Goal: Book appointment/travel/reservation

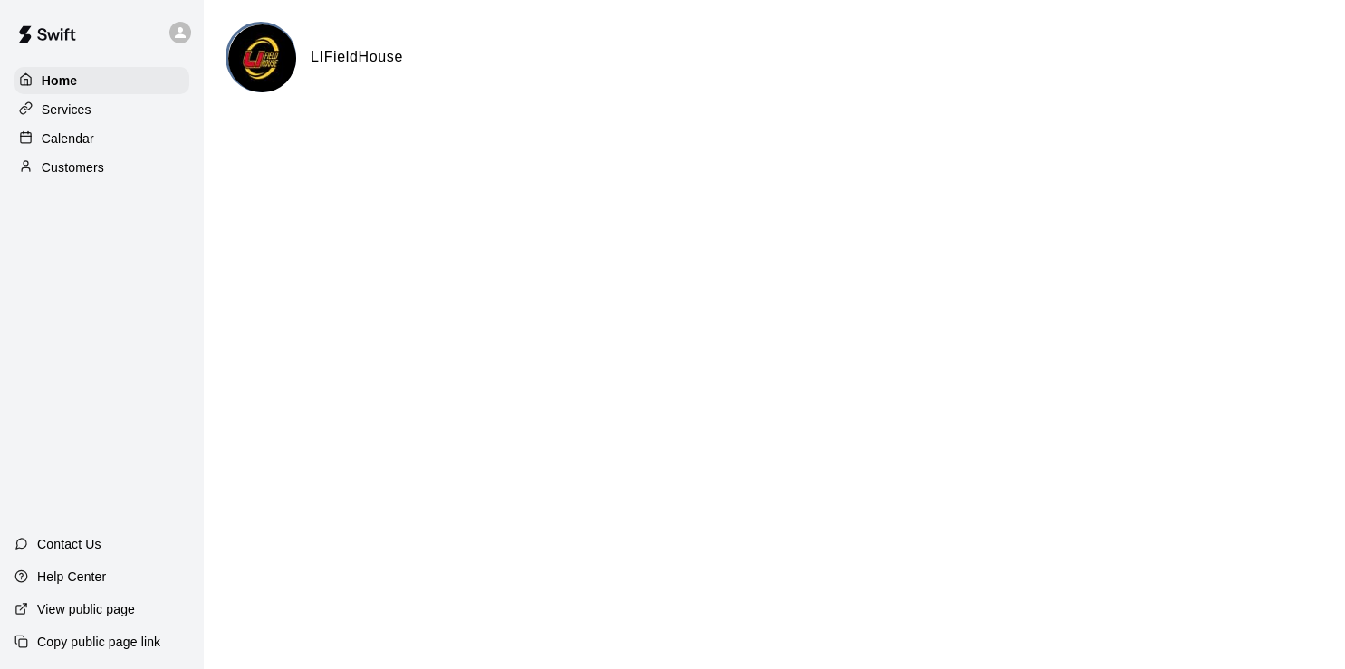
click at [69, 142] on p "Calendar" at bounding box center [68, 139] width 53 height 18
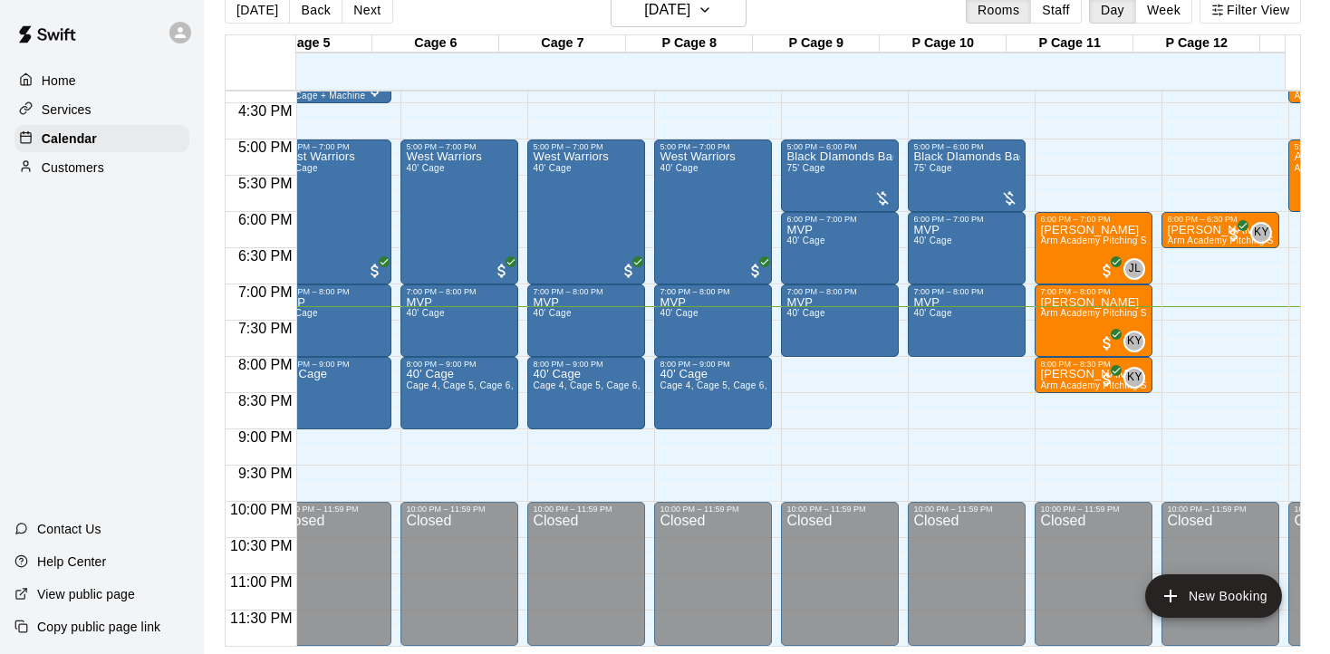
scroll to position [1184, 851]
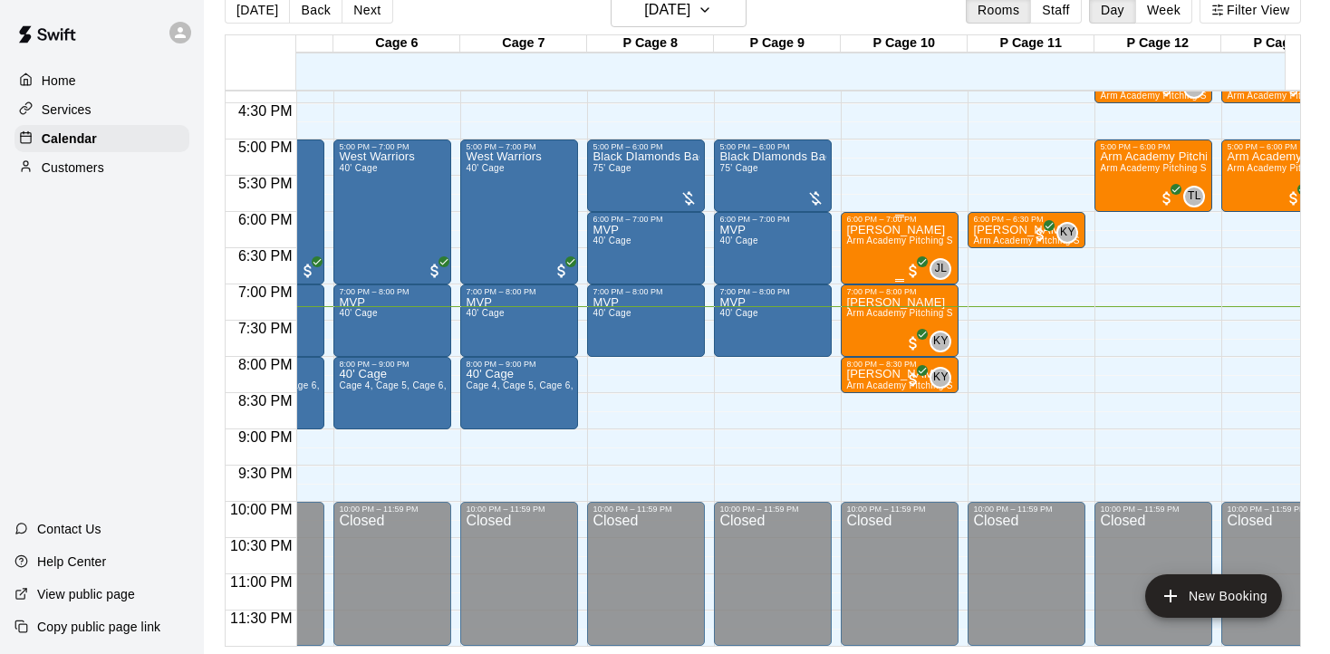
click at [894, 240] on div "[PERSON_NAME] Arm Academy Pitching Session 1 Hour - Pitching" at bounding box center [899, 551] width 107 height 654
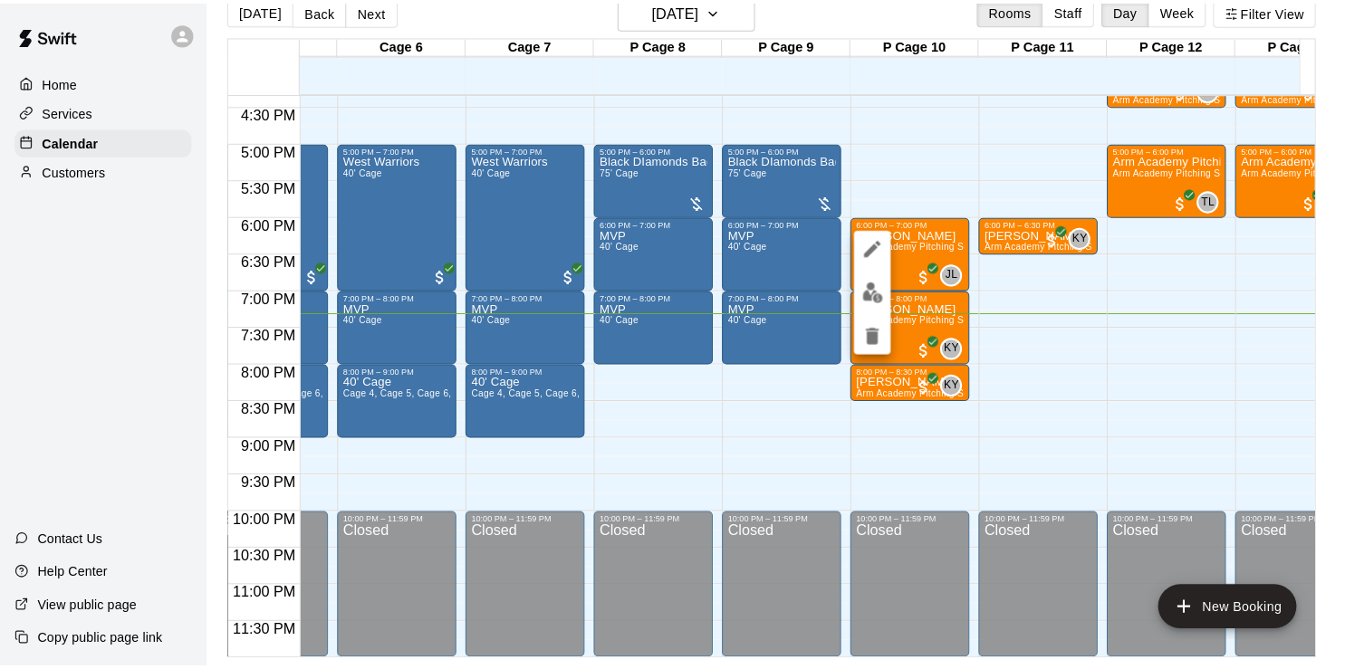
scroll to position [29, 0]
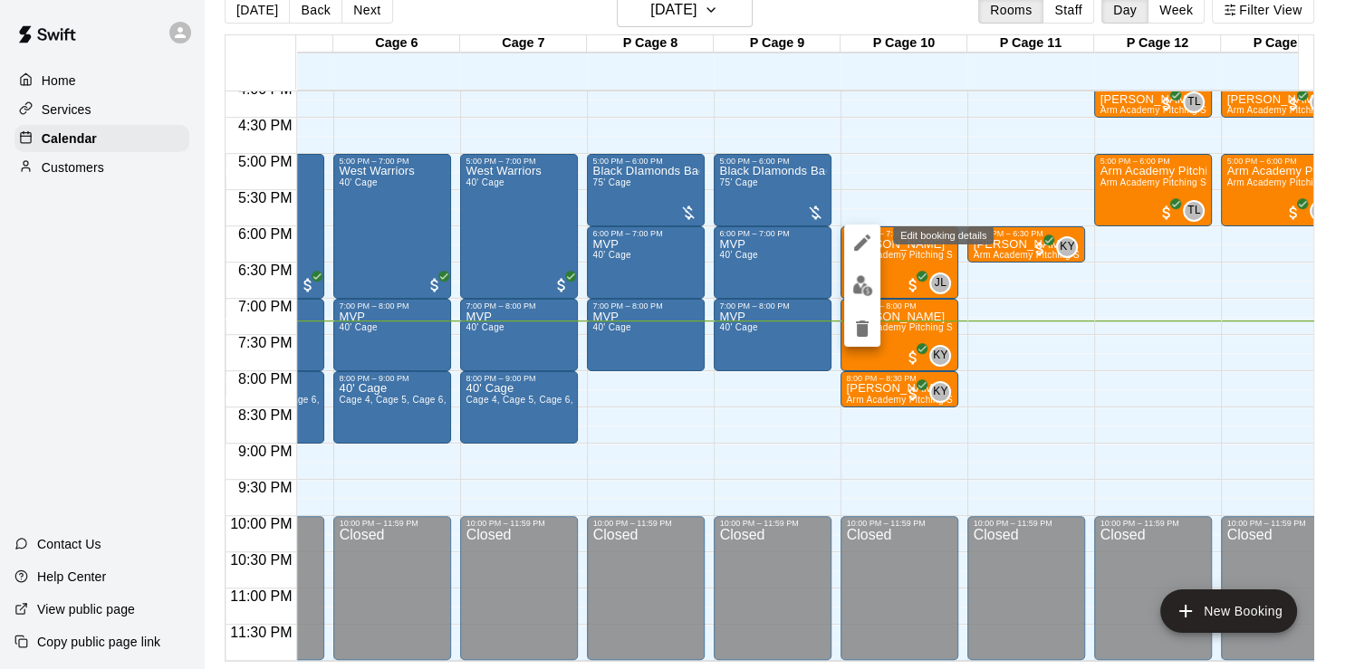
click at [856, 245] on icon "edit" at bounding box center [862, 243] width 22 height 22
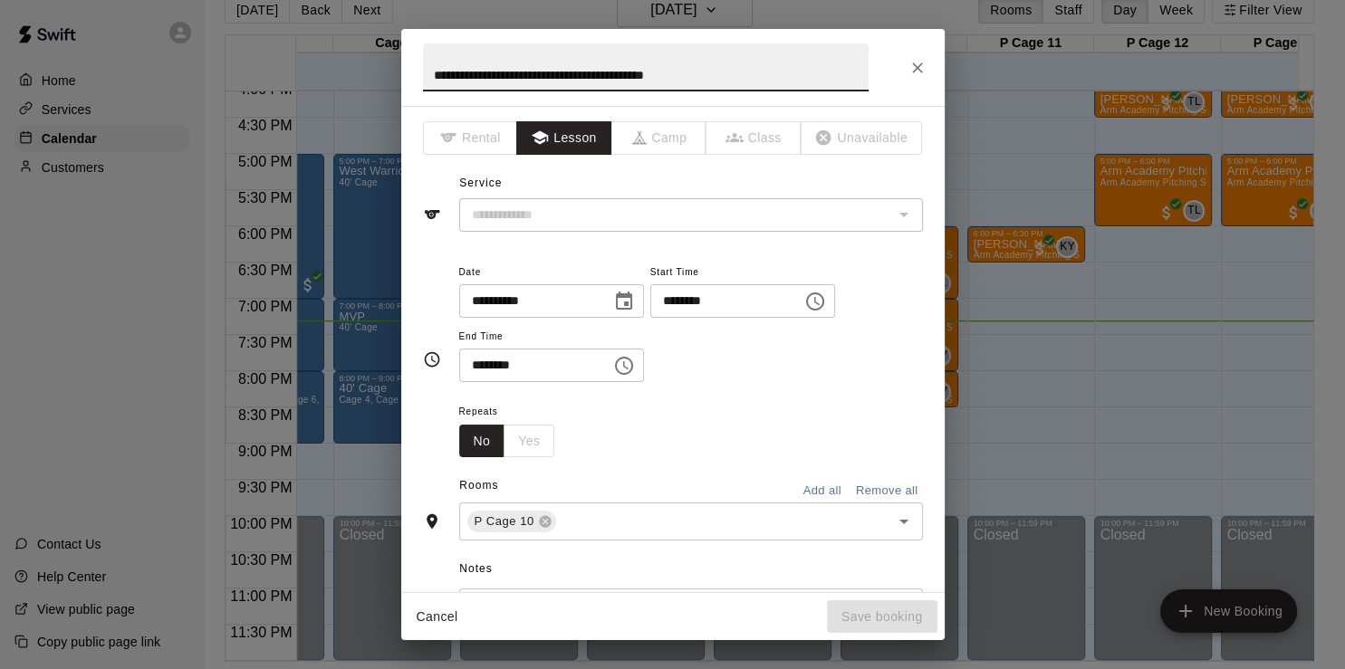
type input "**********"
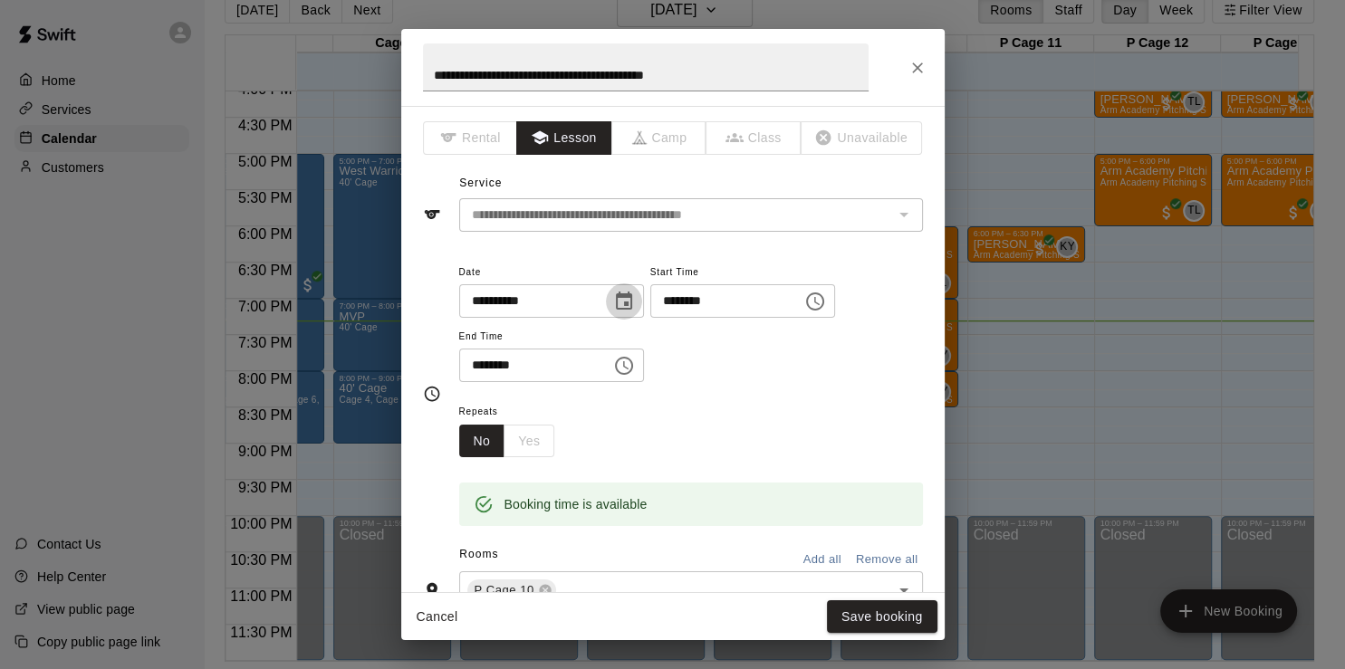
click at [632, 303] on icon "Choose date, selected date is Aug 12, 2025" at bounding box center [624, 301] width 16 height 18
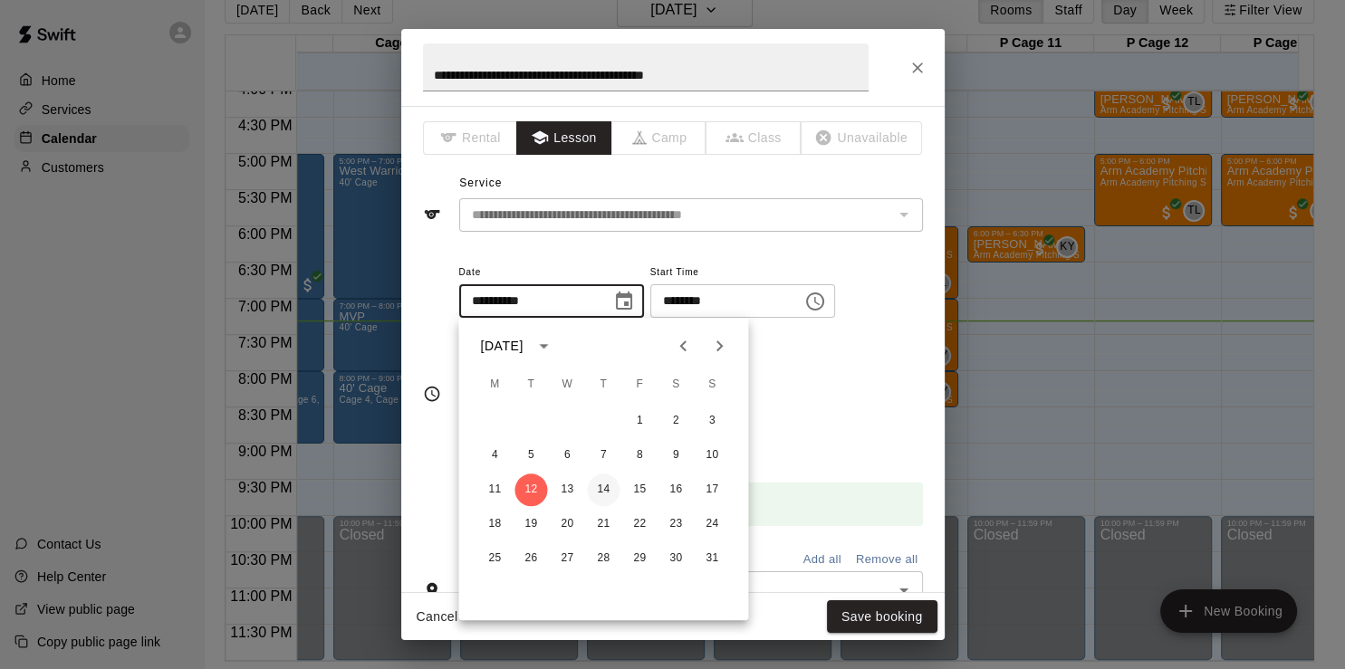
click at [605, 489] on button "14" at bounding box center [603, 490] width 33 height 33
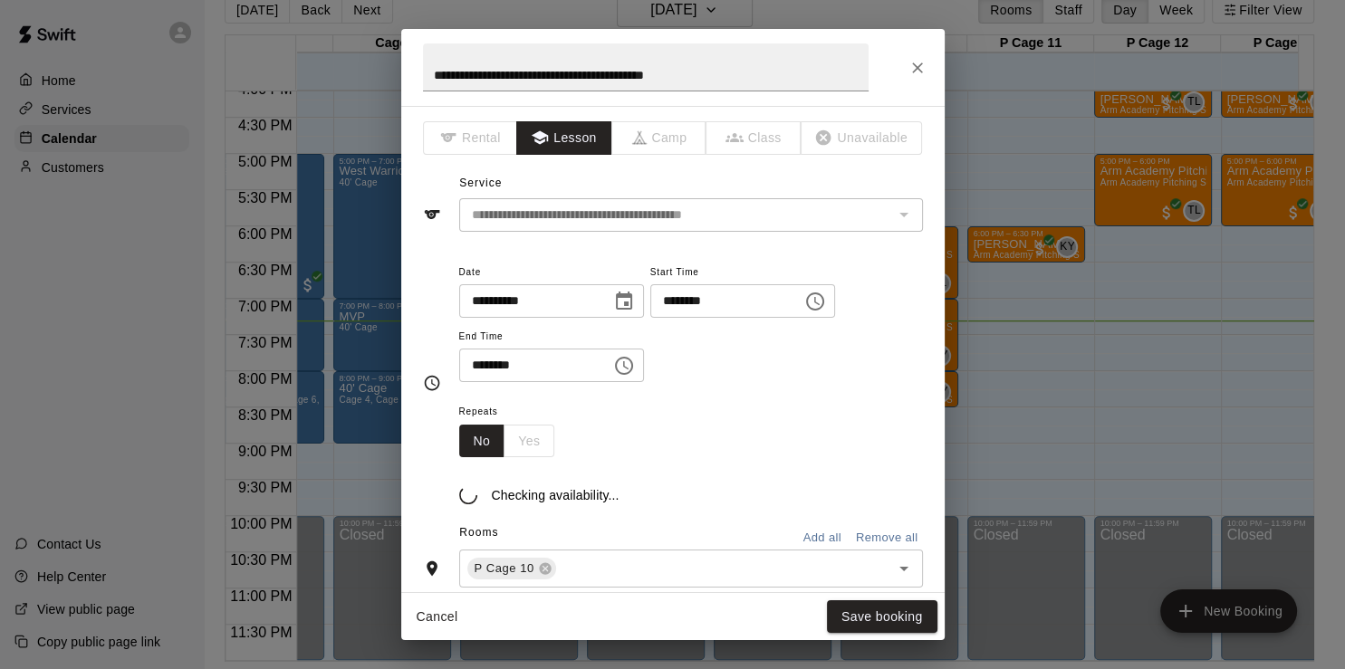
type input "**********"
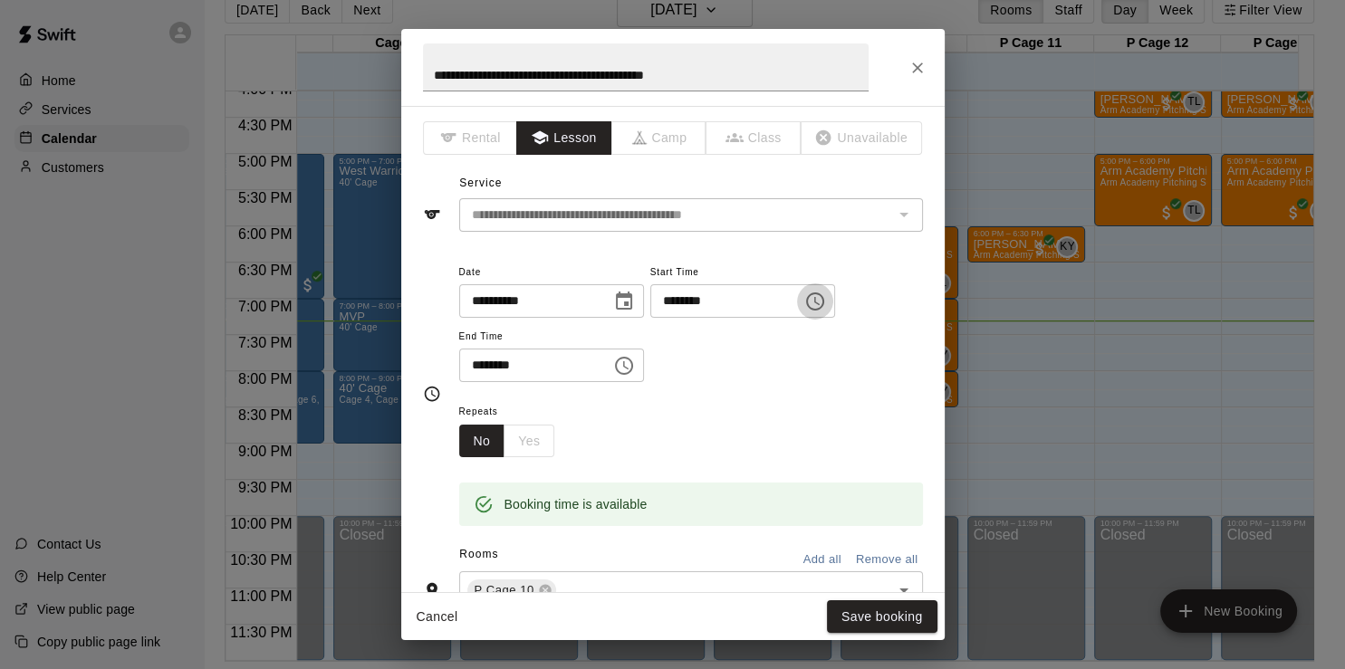
click at [826, 303] on icon "Choose time, selected time is 6:00 PM" at bounding box center [815, 302] width 22 height 22
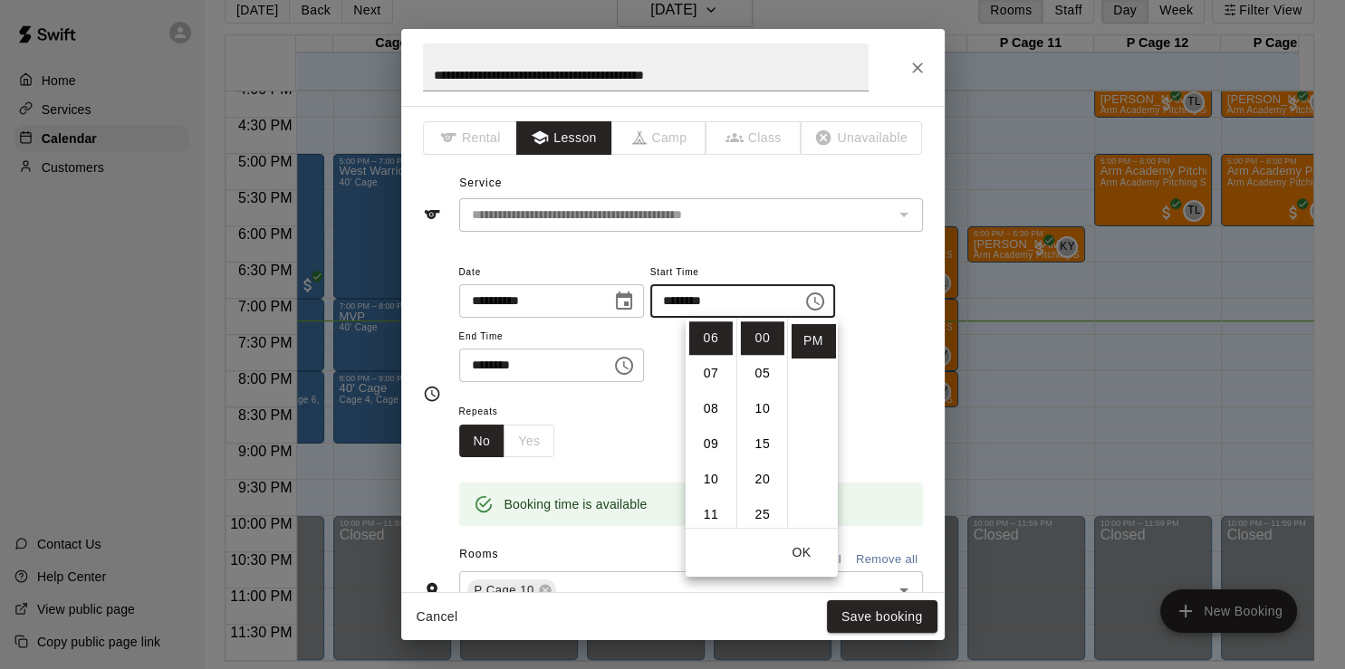
scroll to position [212, 0]
click at [709, 358] on li "02" at bounding box center [710, 351] width 43 height 34
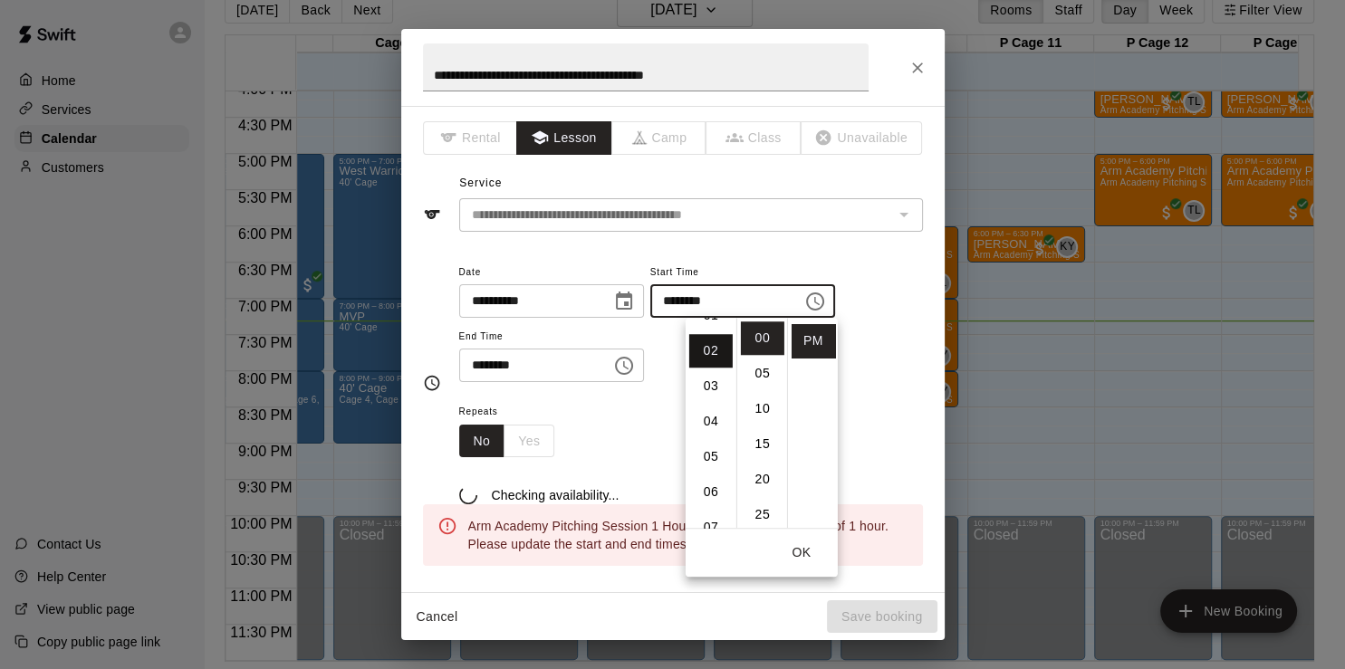
type input "********"
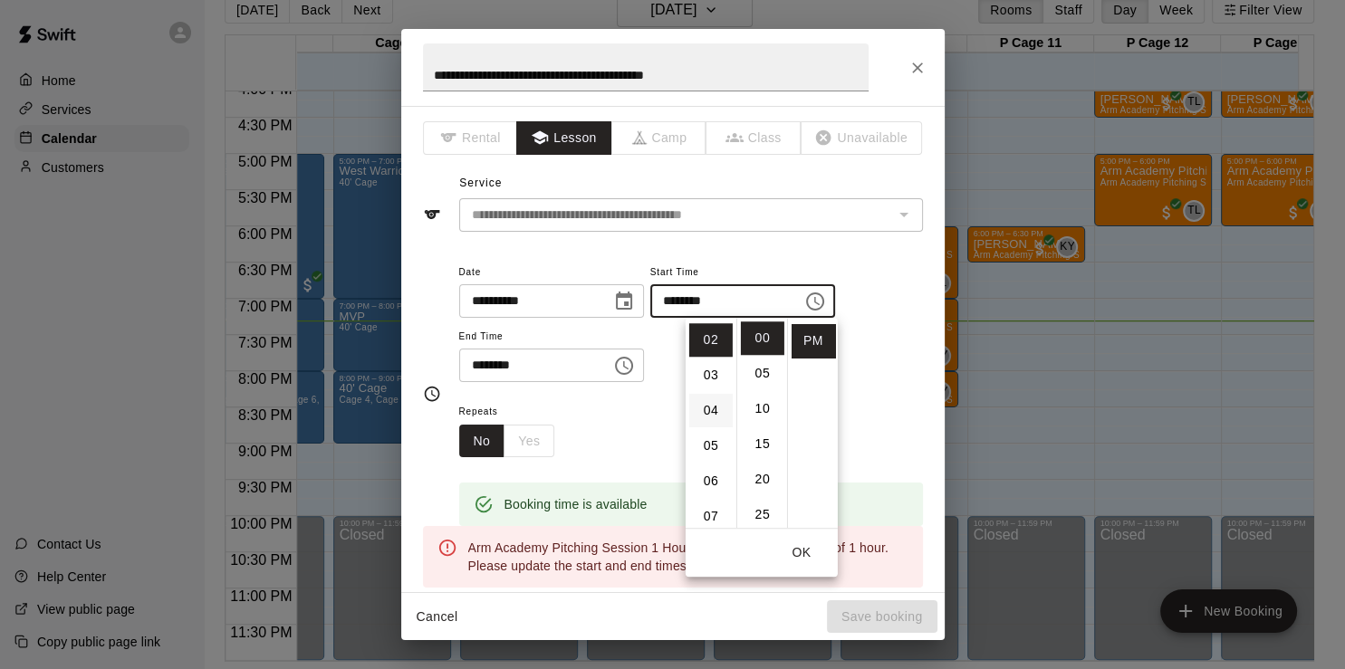
scroll to position [71, 0]
click at [533, 369] on input "********" at bounding box center [528, 366] width 139 height 34
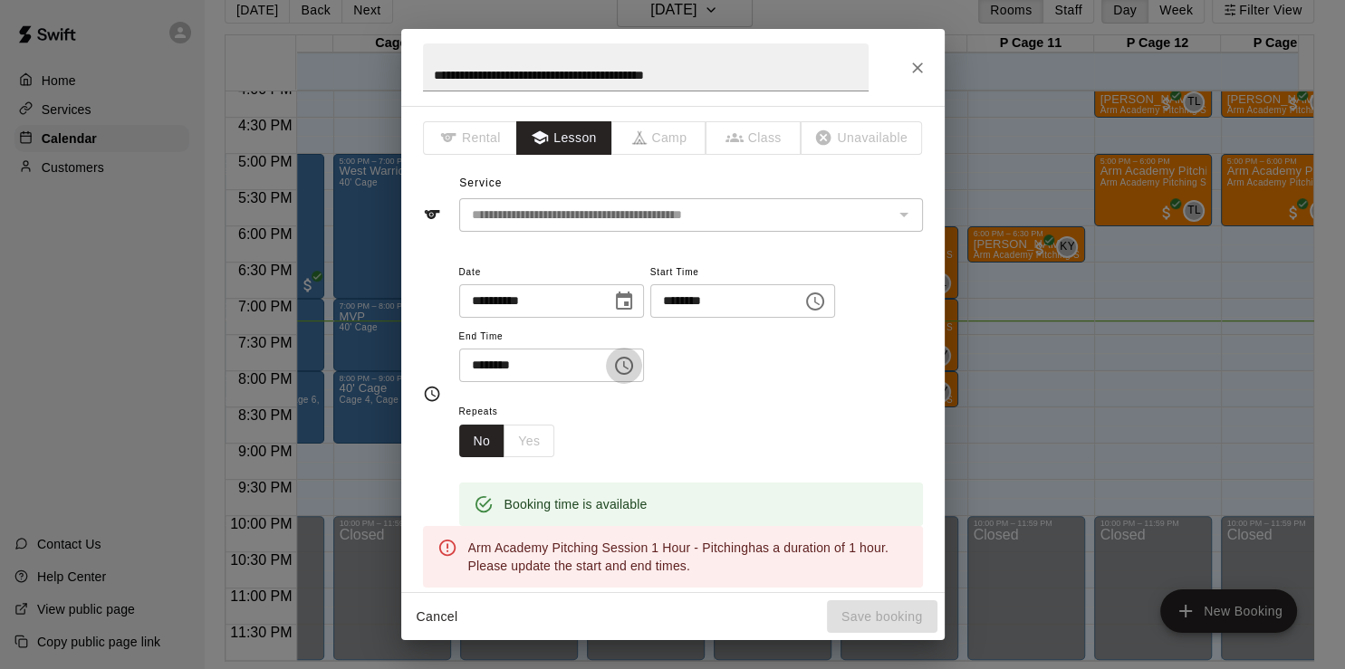
click at [633, 371] on icon "Choose time, selected time is 7:00 PM" at bounding box center [624, 366] width 18 height 18
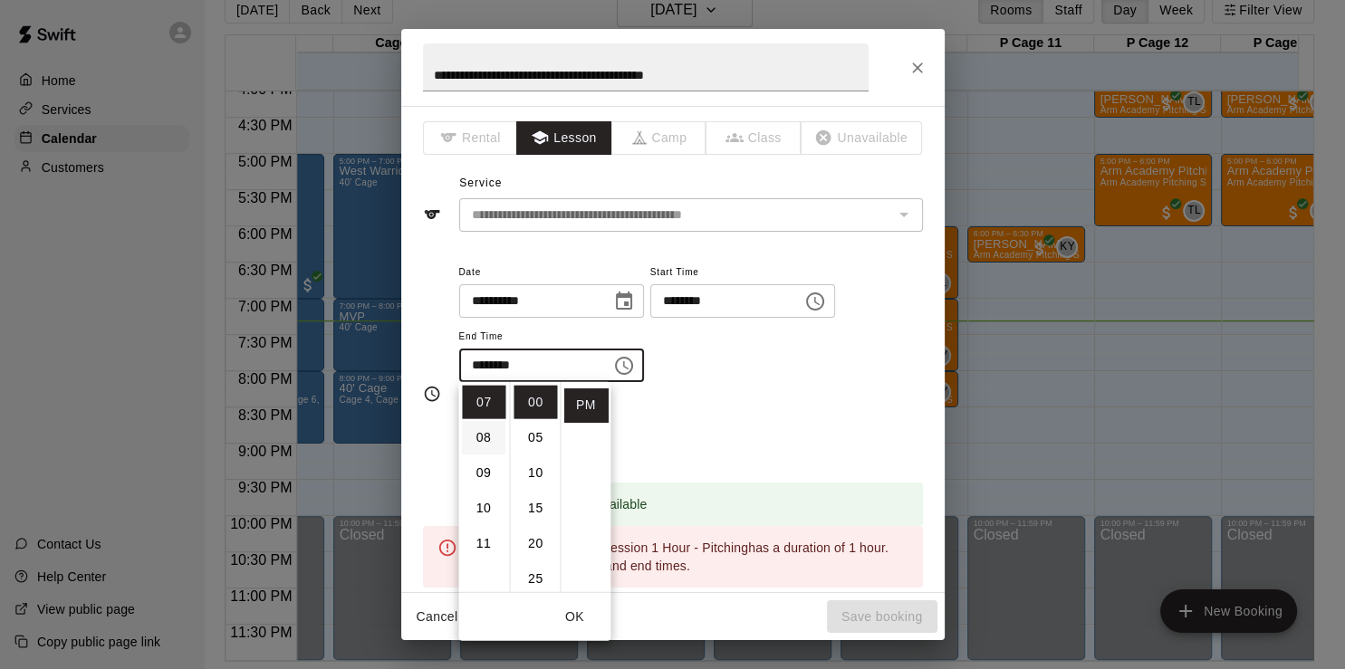
scroll to position [247, 0]
click at [509, 491] on ul "00 05 10 15 20 25 30 35 40 45 50 55" at bounding box center [534, 487] width 51 height 210
click at [482, 433] on li "03" at bounding box center [483, 434] width 43 height 34
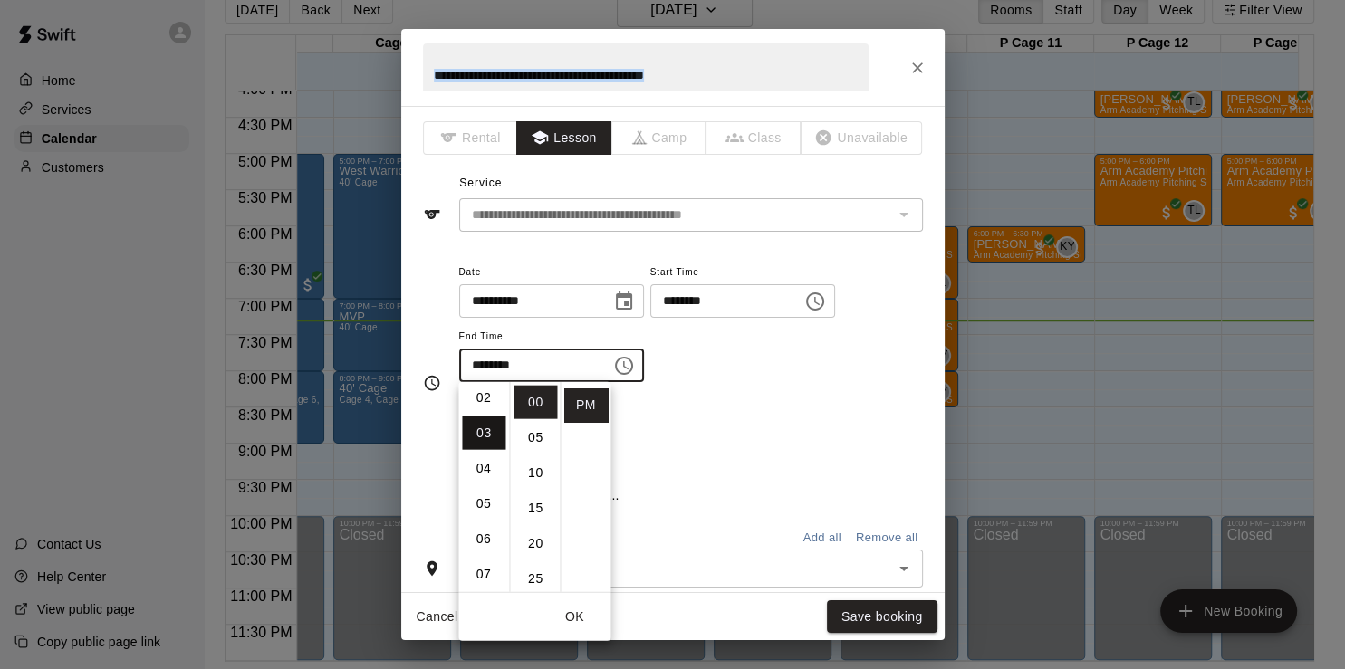
type input "********"
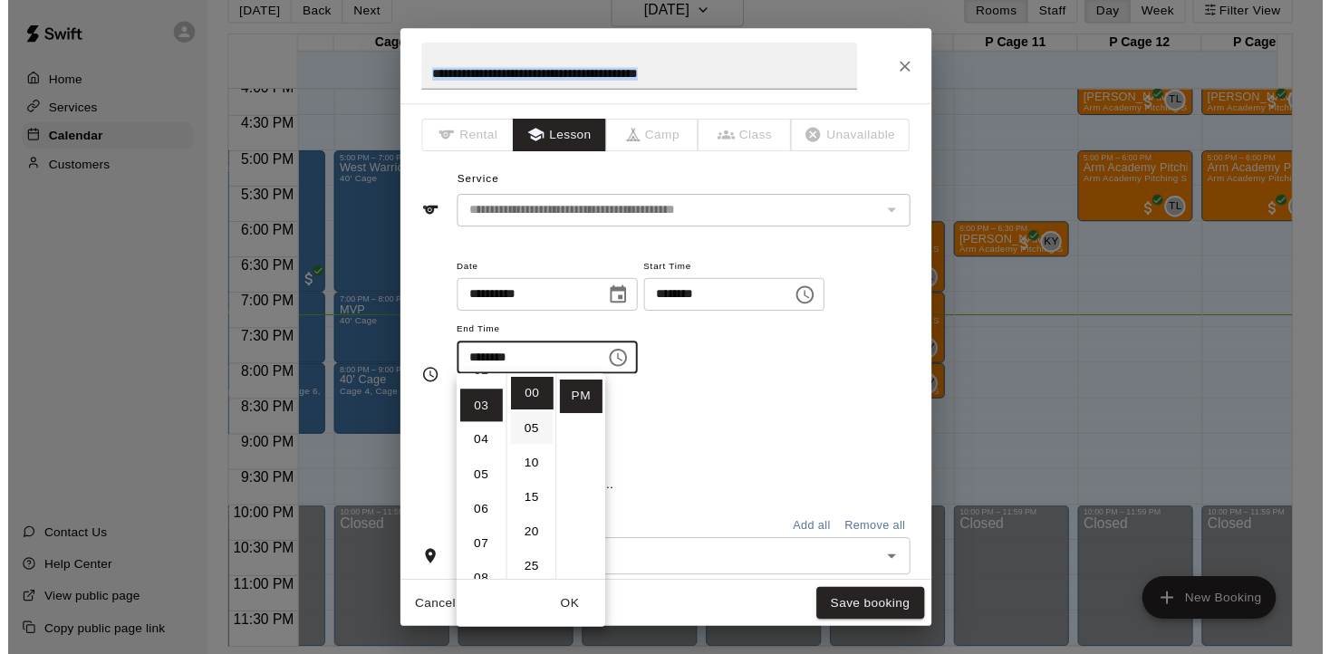
scroll to position [101, 0]
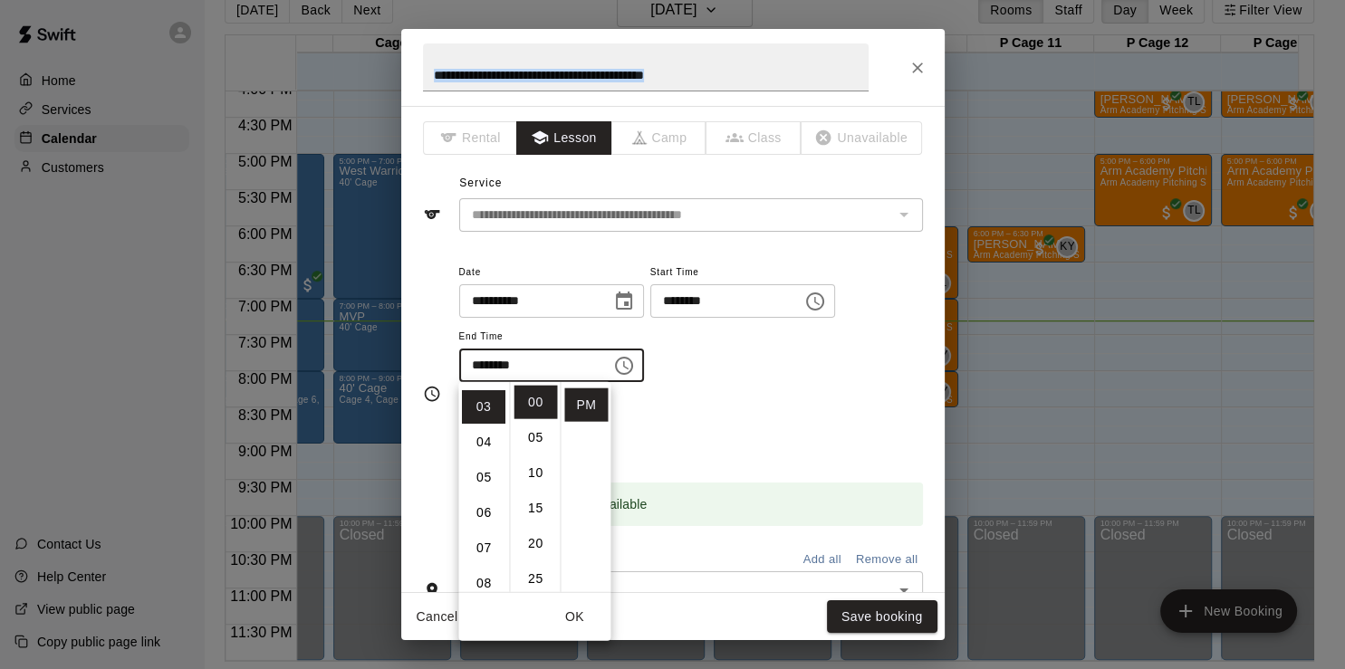
click at [669, 419] on div "Repeats No Yes" at bounding box center [691, 428] width 464 height 57
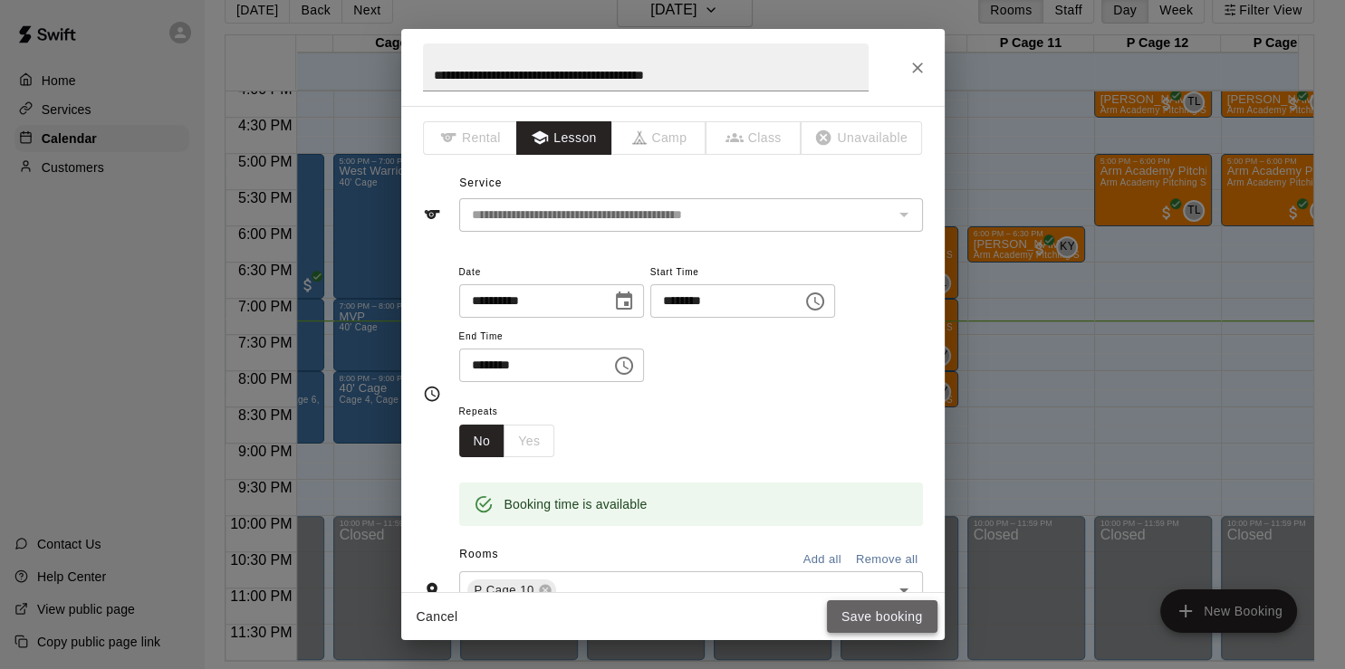
click at [857, 615] on button "Save booking" at bounding box center [882, 618] width 111 height 34
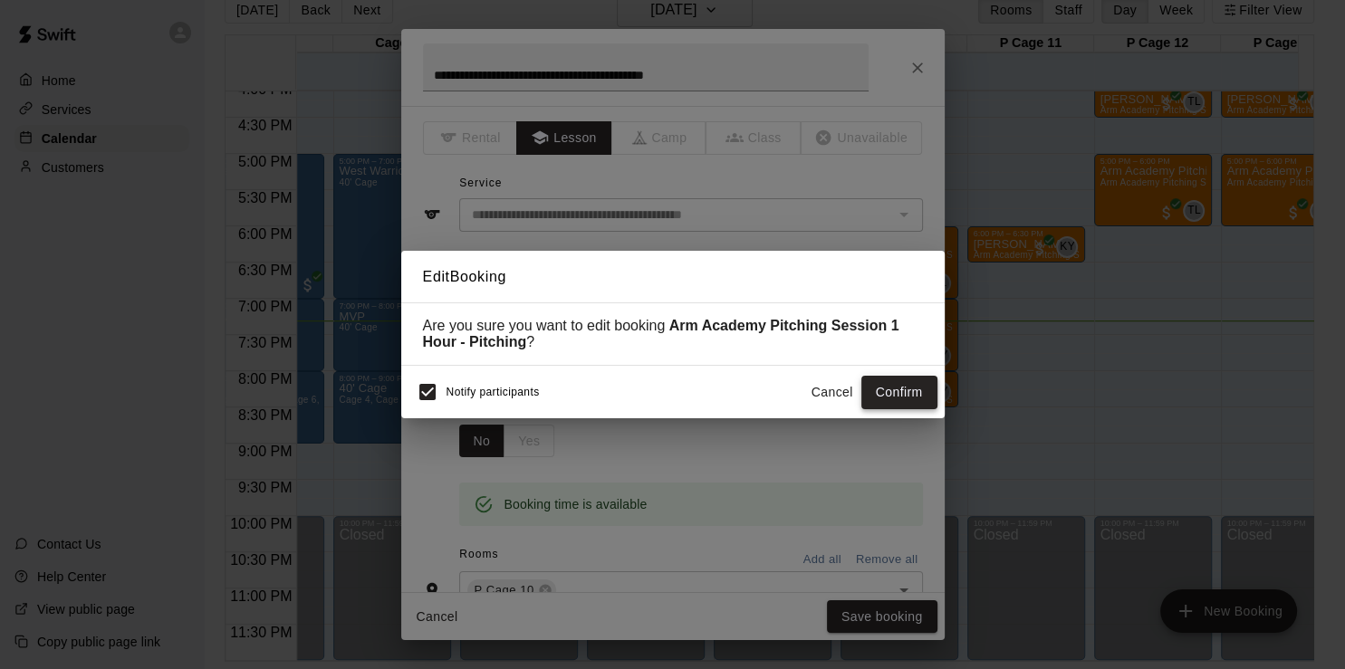
click at [897, 400] on button "Confirm" at bounding box center [899, 393] width 76 height 34
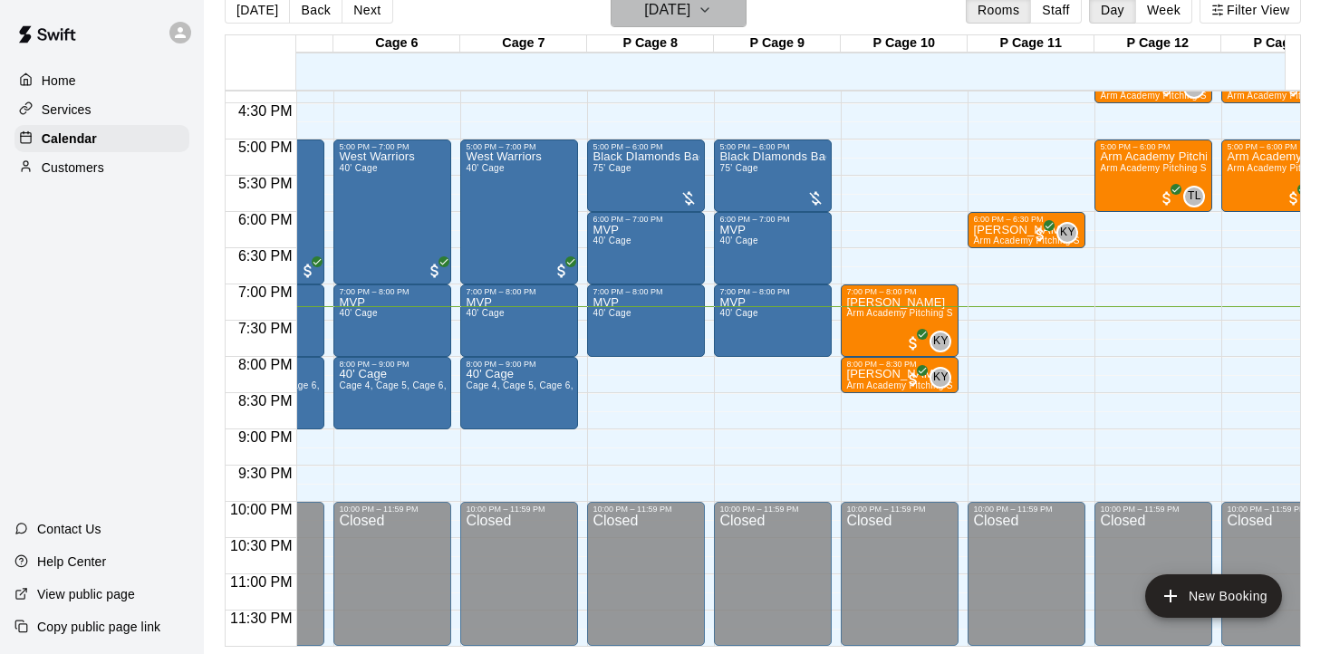
click at [690, 16] on h6 "[DATE]" at bounding box center [667, 9] width 46 height 25
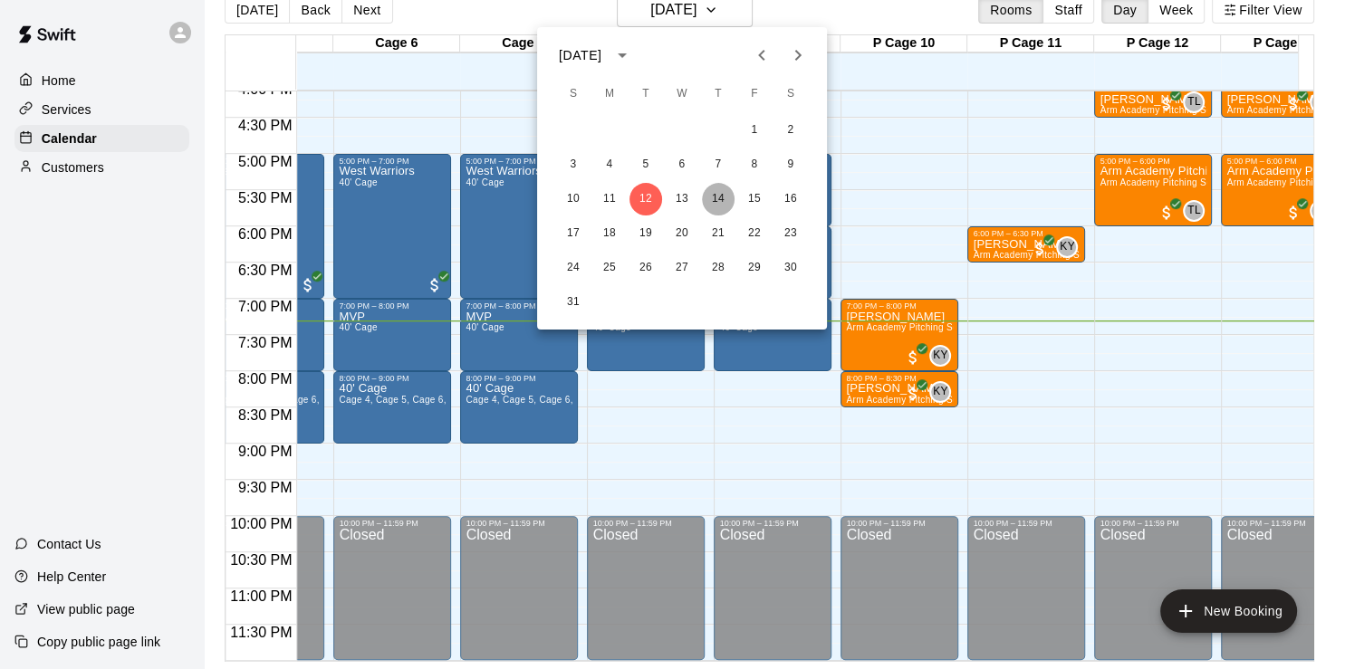
click at [729, 199] on button "14" at bounding box center [718, 199] width 33 height 33
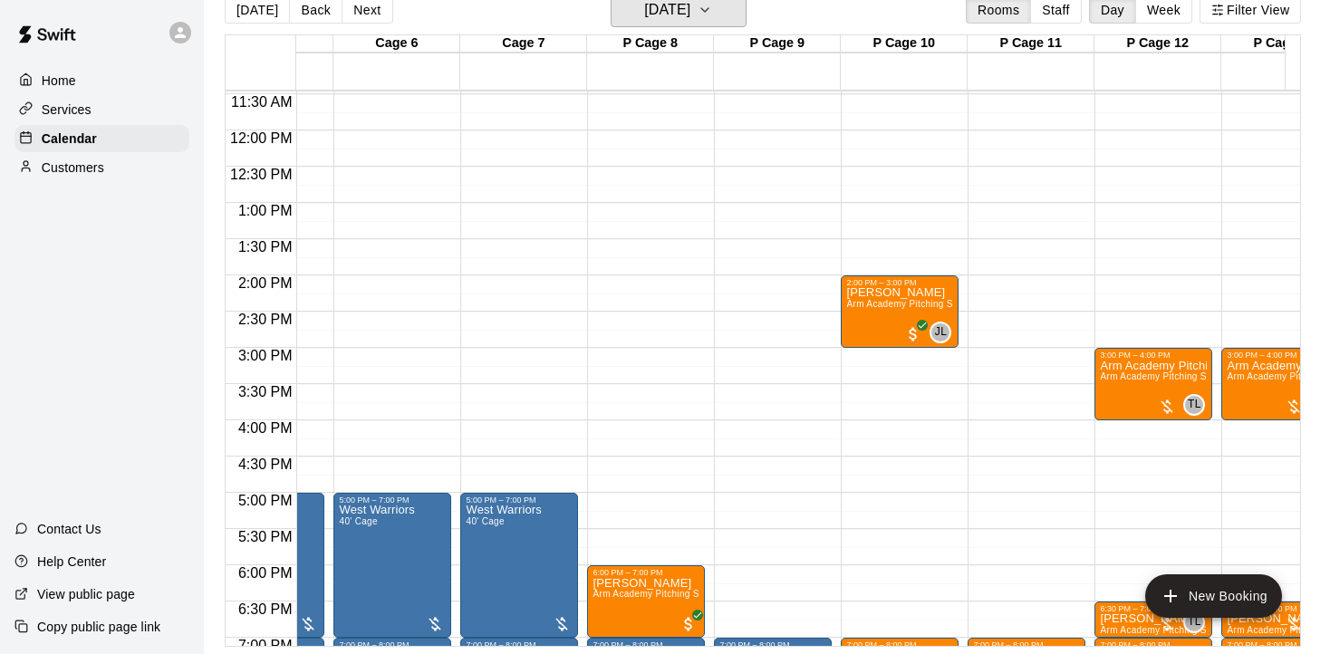
scroll to position [714, 851]
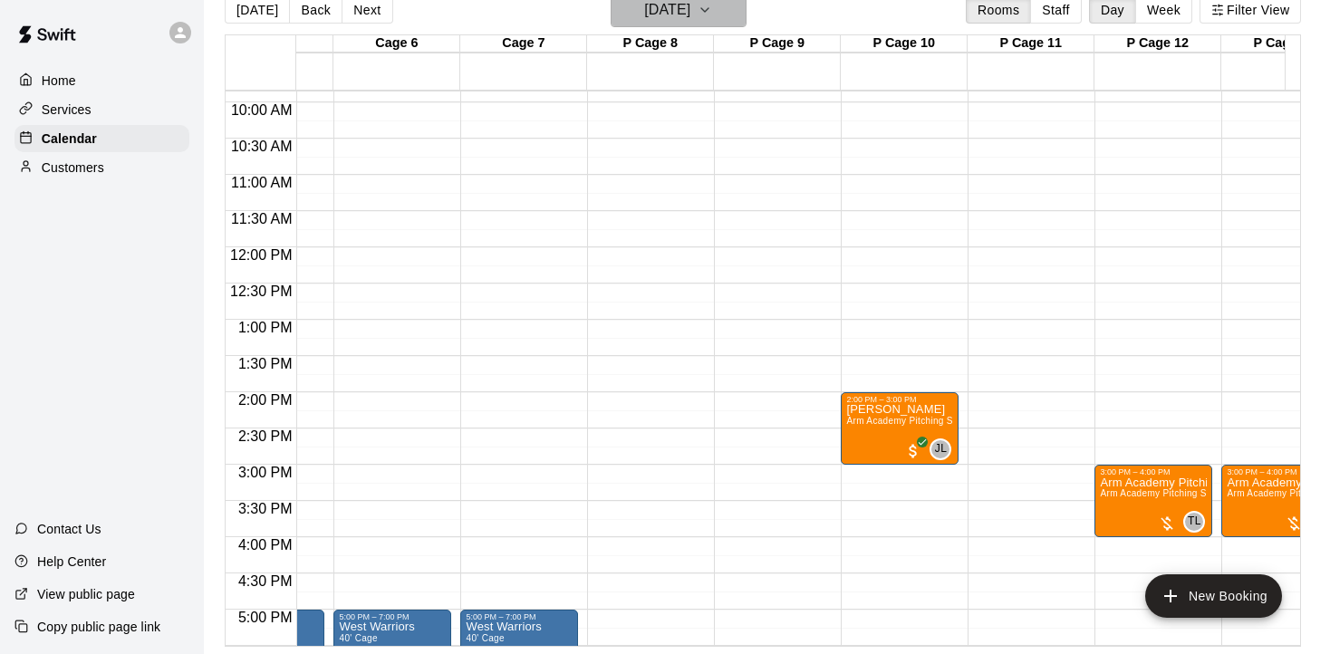
click at [690, 21] on h6 "[DATE]" at bounding box center [667, 9] width 46 height 25
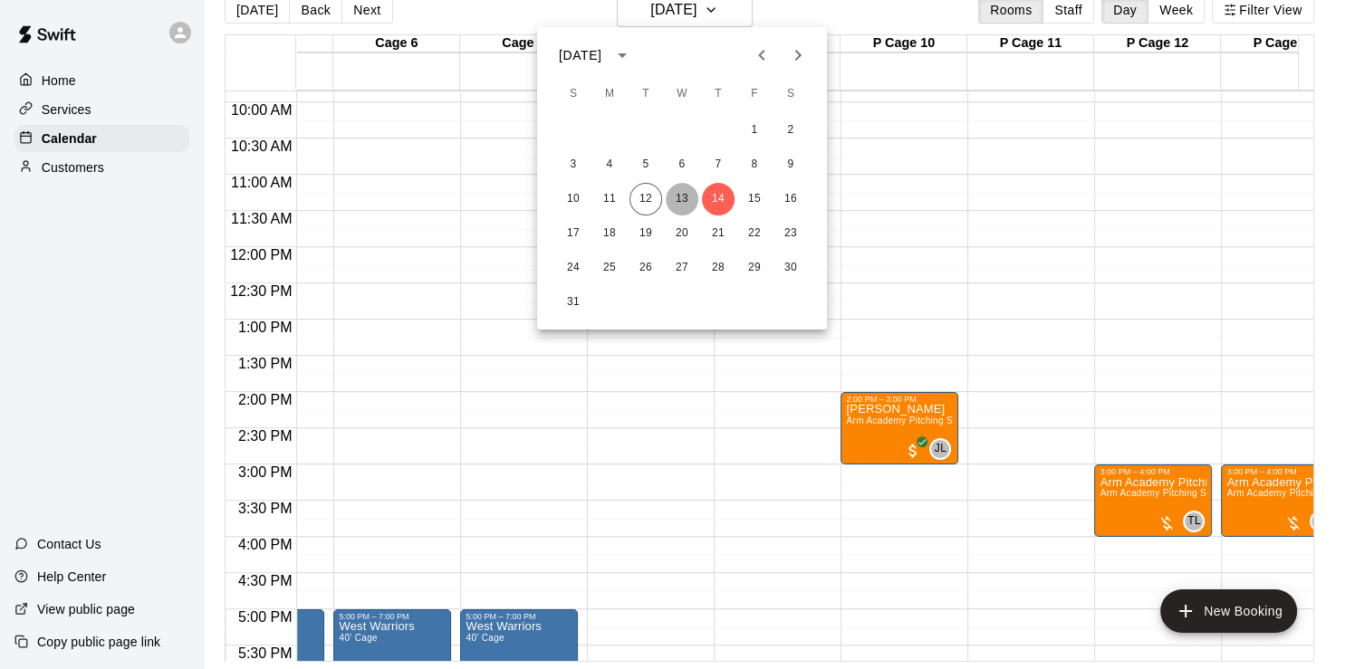
click at [679, 191] on button "13" at bounding box center [682, 199] width 33 height 33
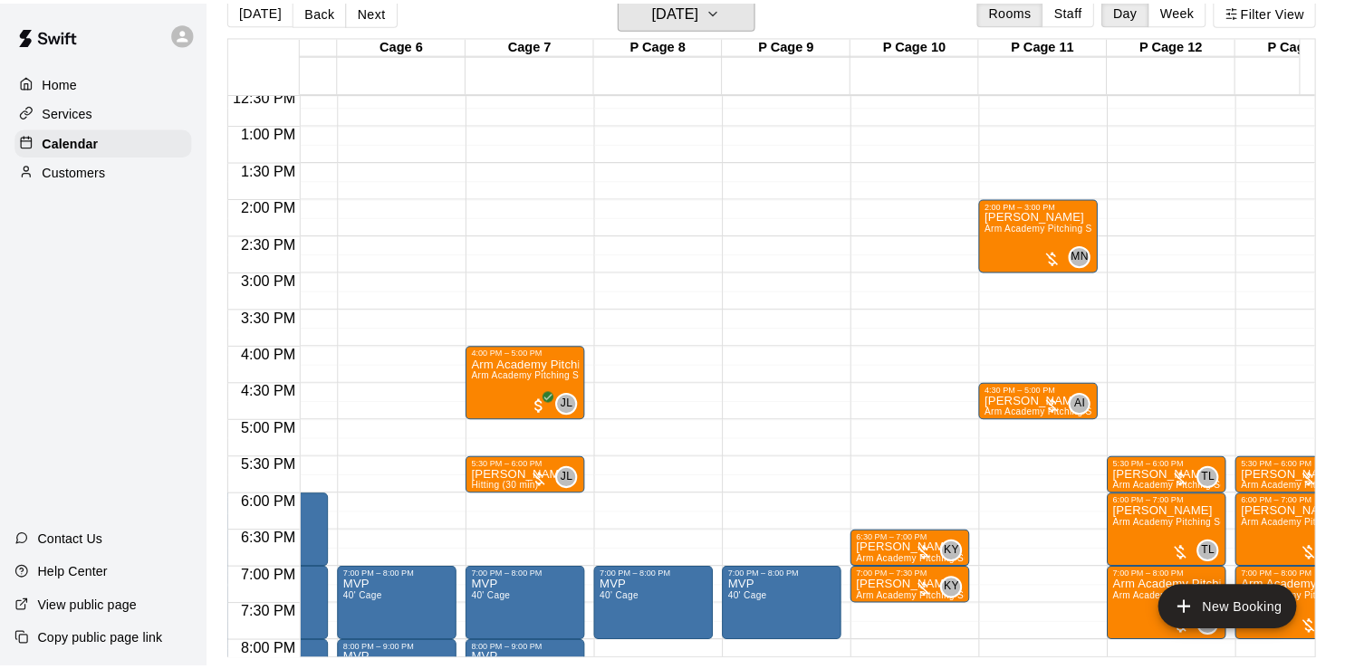
scroll to position [832, 851]
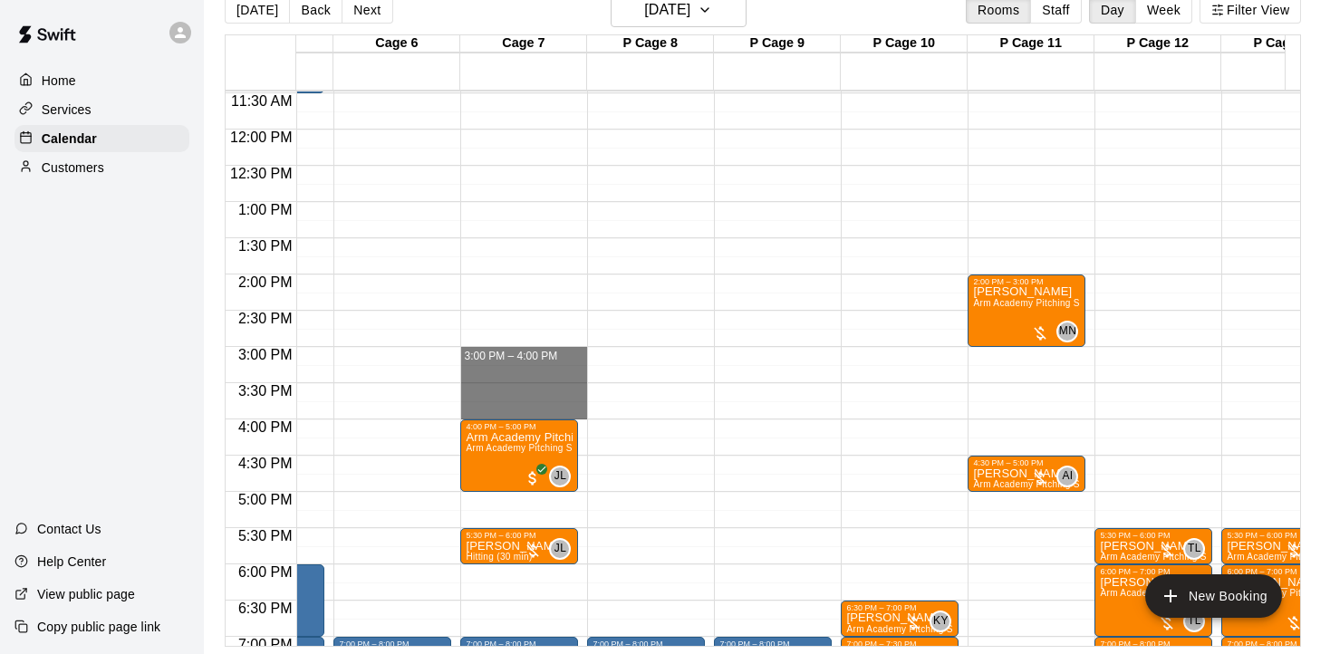
drag, startPoint x: 512, startPoint y: 350, endPoint x: 512, endPoint y: 409, distance: 59.8
click at [512, 409] on div "12:00 AM – 9:00 AM Closed 4:00 PM – 5:00 PM Arm Academy Pitching Session 1 Hour…" at bounding box center [523, 129] width 127 height 1739
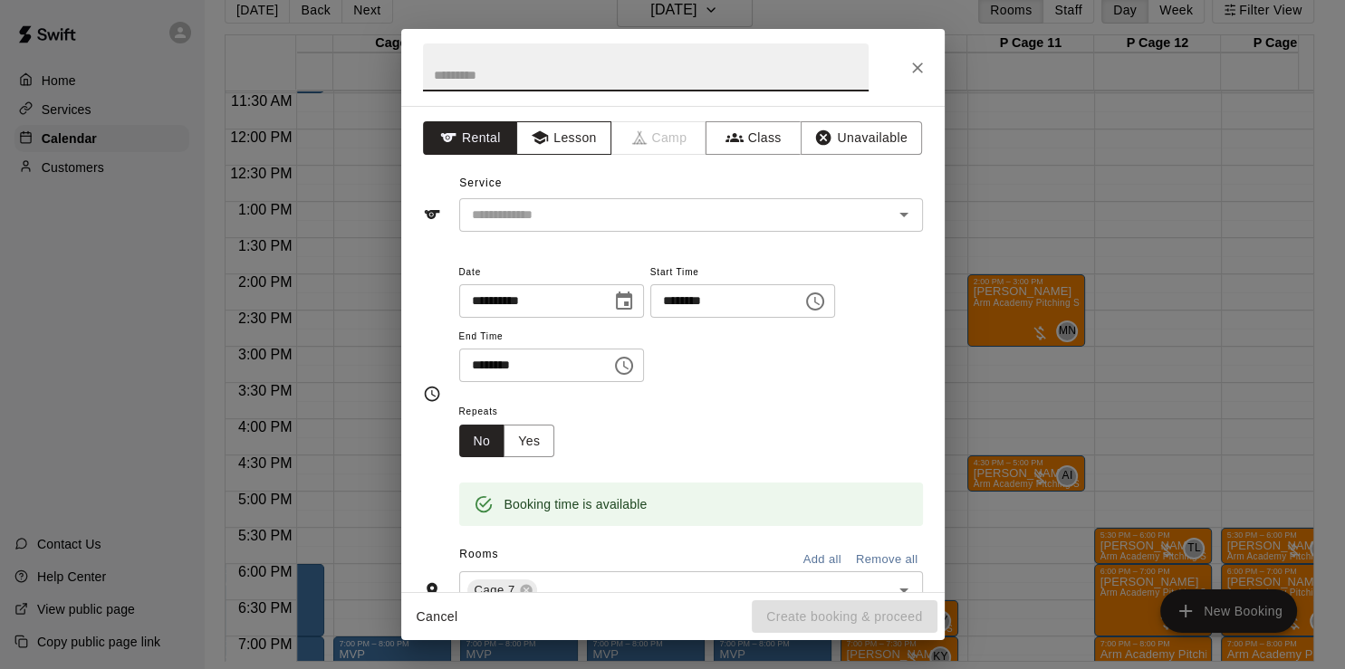
click at [565, 143] on button "Lesson" at bounding box center [563, 138] width 95 height 34
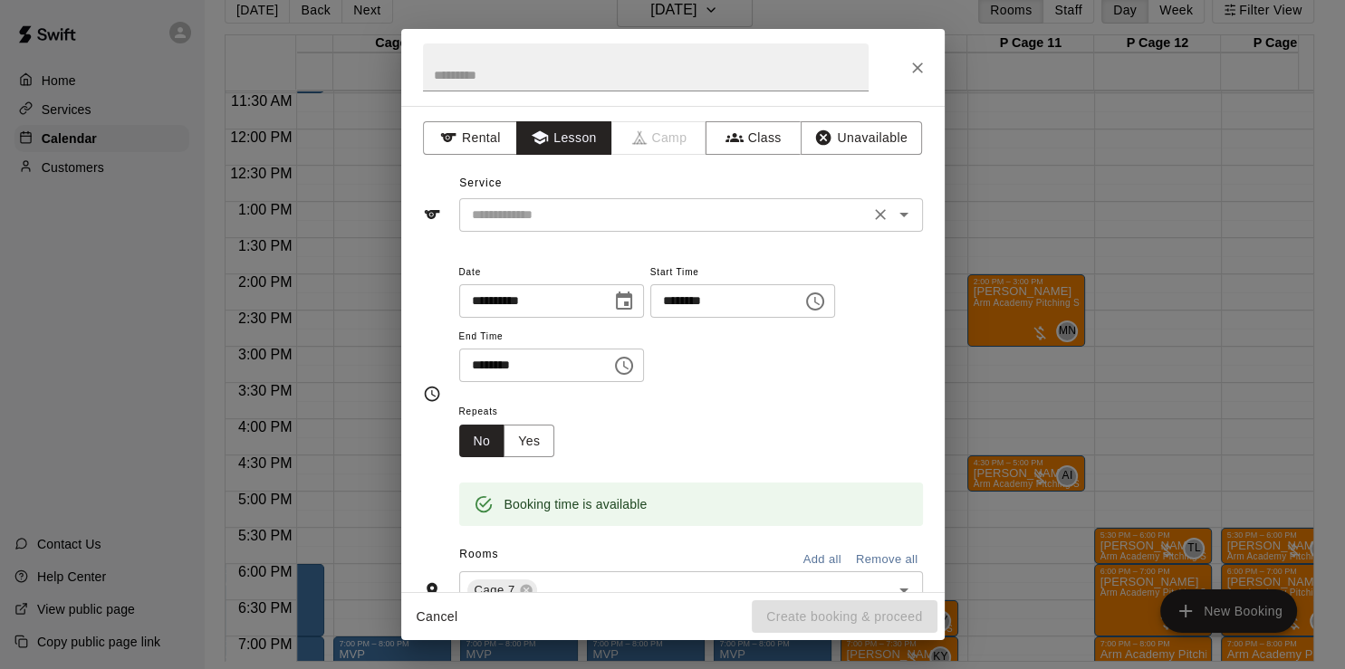
click at [893, 210] on icon "Open" at bounding box center [904, 215] width 22 height 22
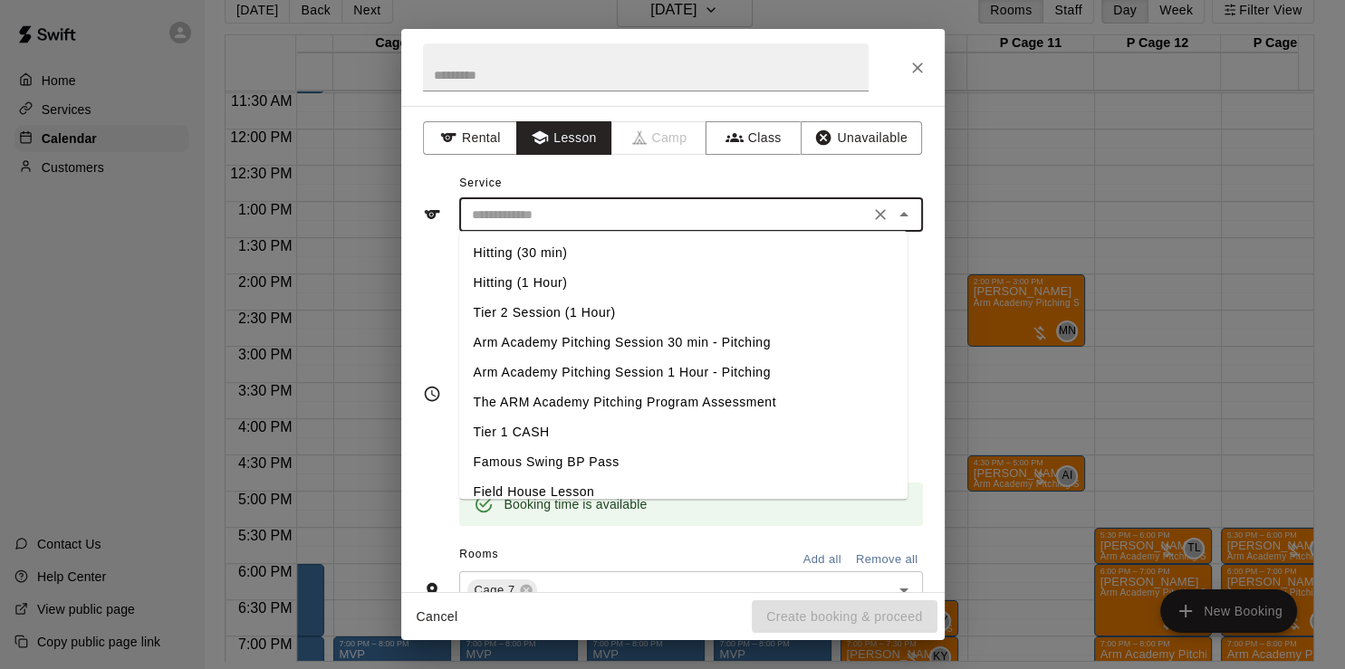
click at [639, 372] on li "Arm Academy Pitching Session 1 Hour - Pitching" at bounding box center [683, 373] width 448 height 30
type input "**********"
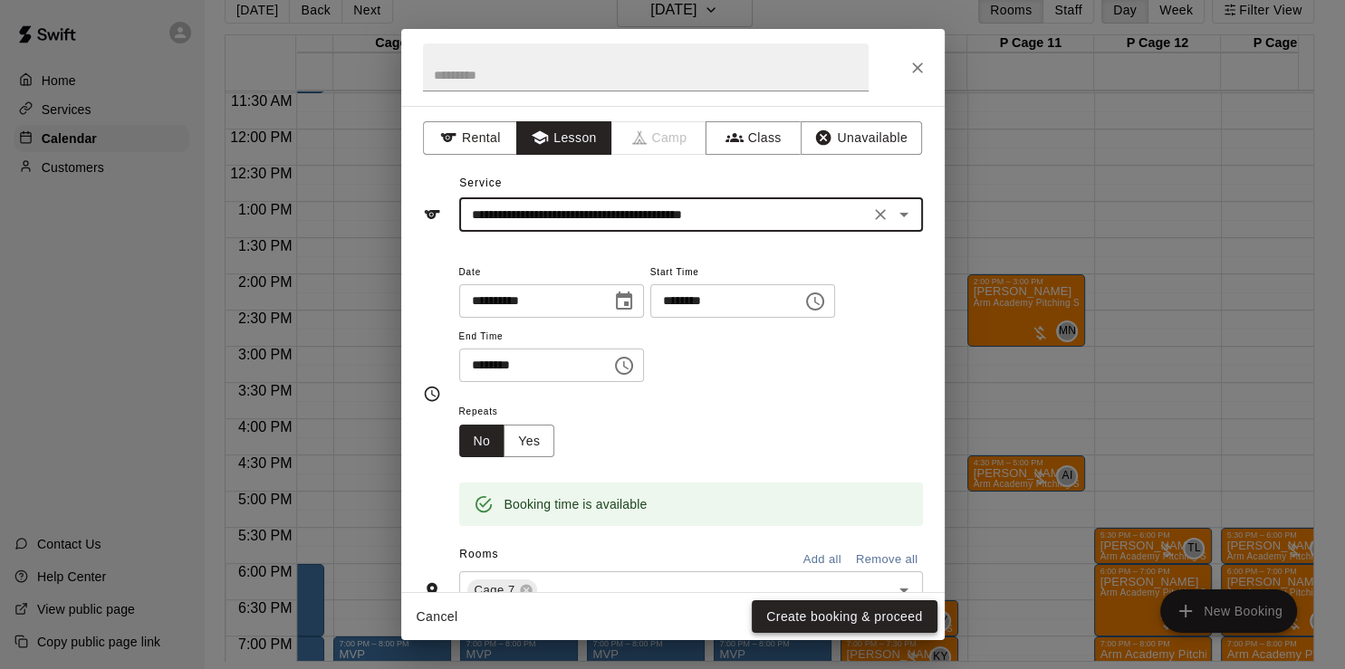
click at [835, 618] on button "Create booking & proceed" at bounding box center [844, 618] width 185 height 34
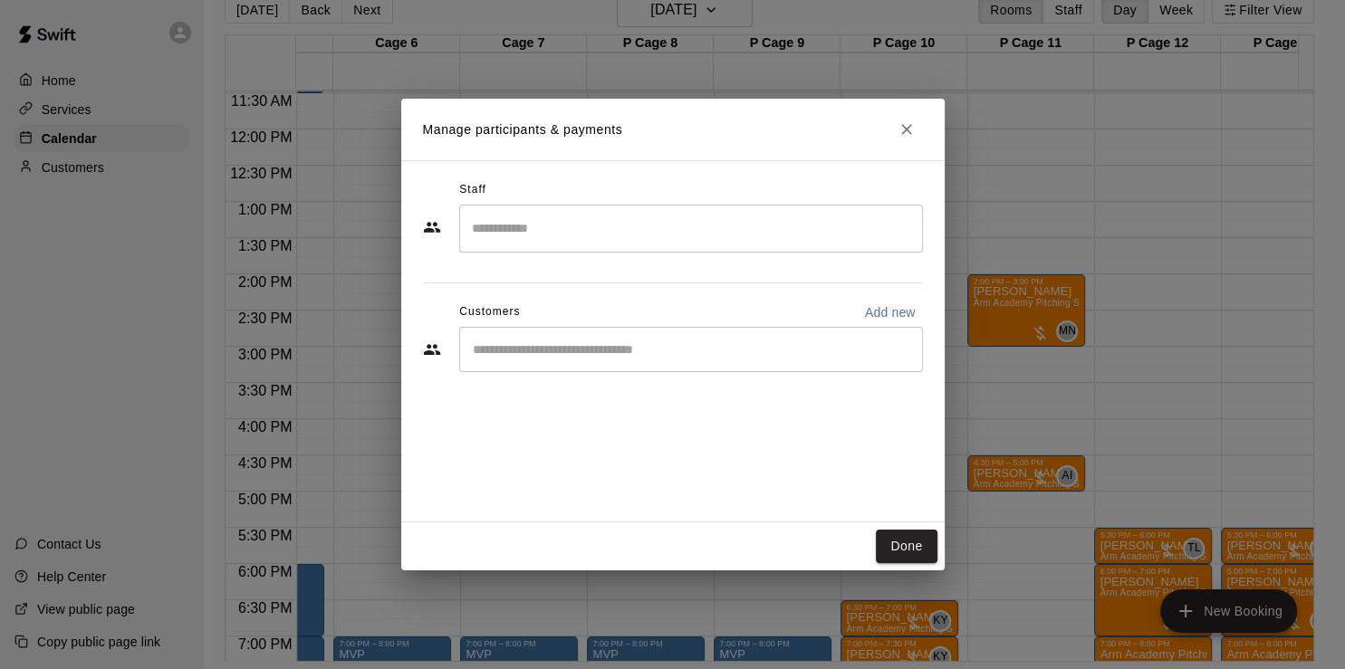
click at [578, 221] on input "Search staff" at bounding box center [690, 229] width 447 height 32
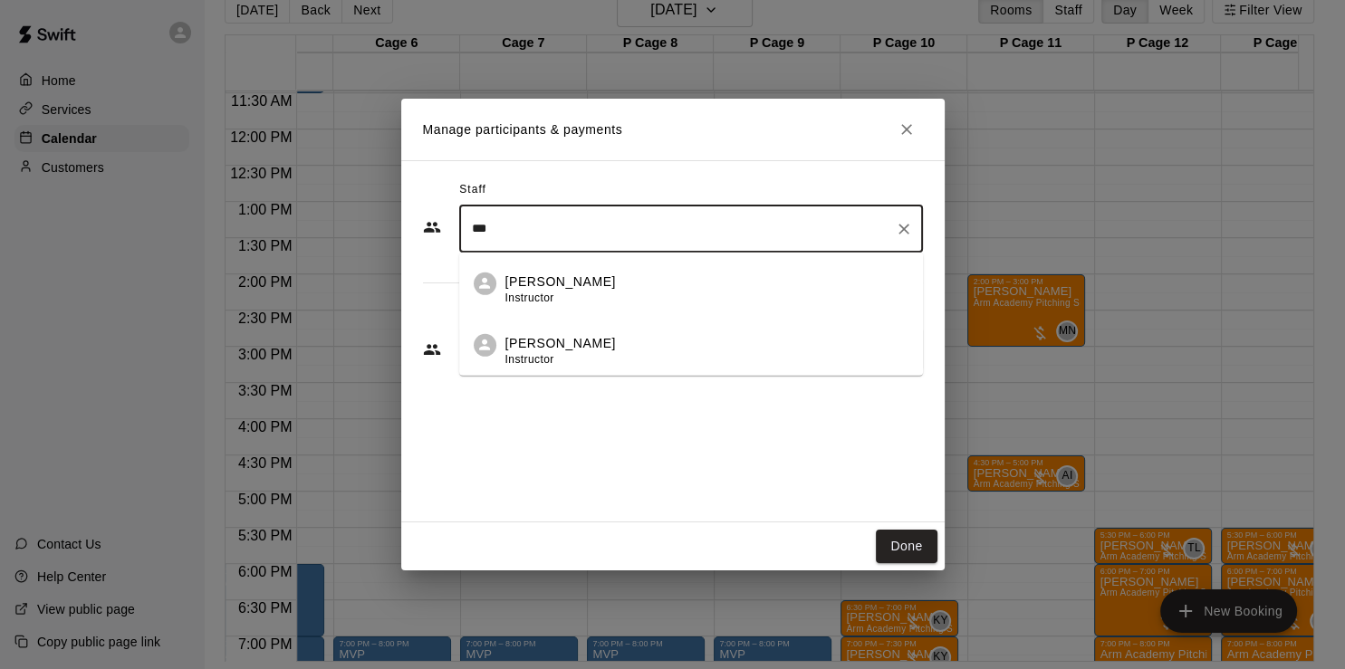
click at [563, 337] on p "[PERSON_NAME]" at bounding box center [560, 342] width 111 height 19
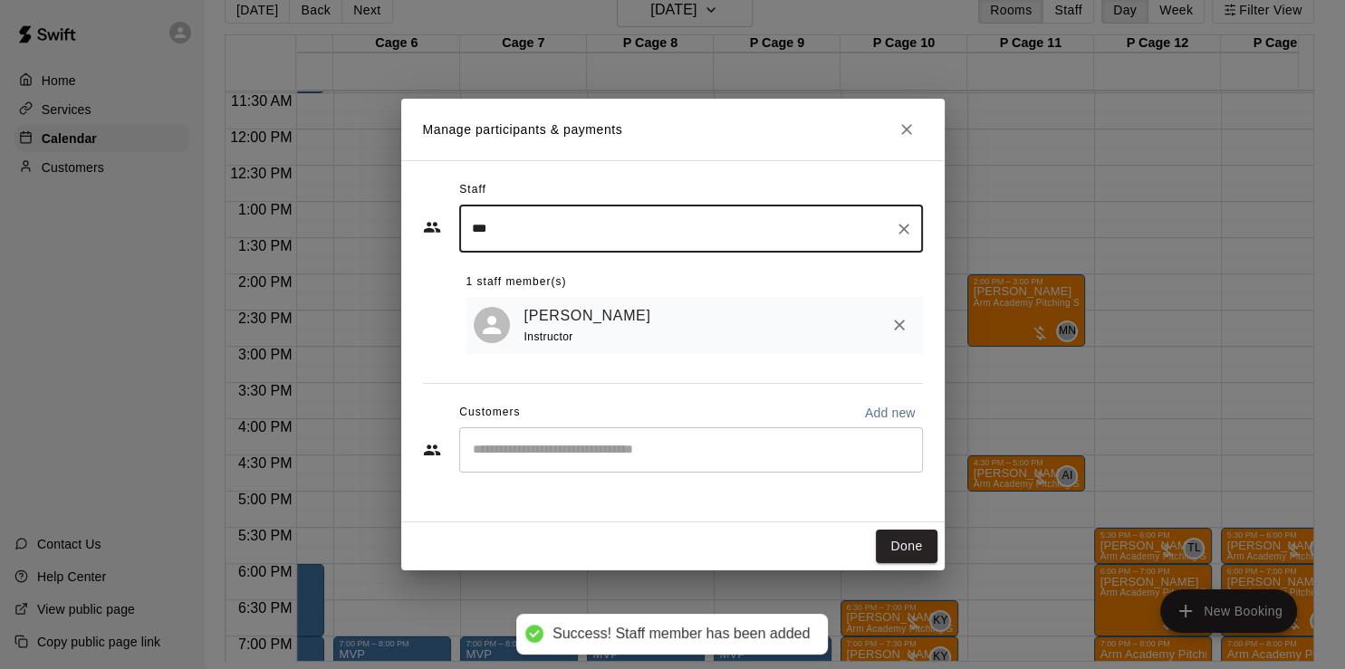
type input "***"
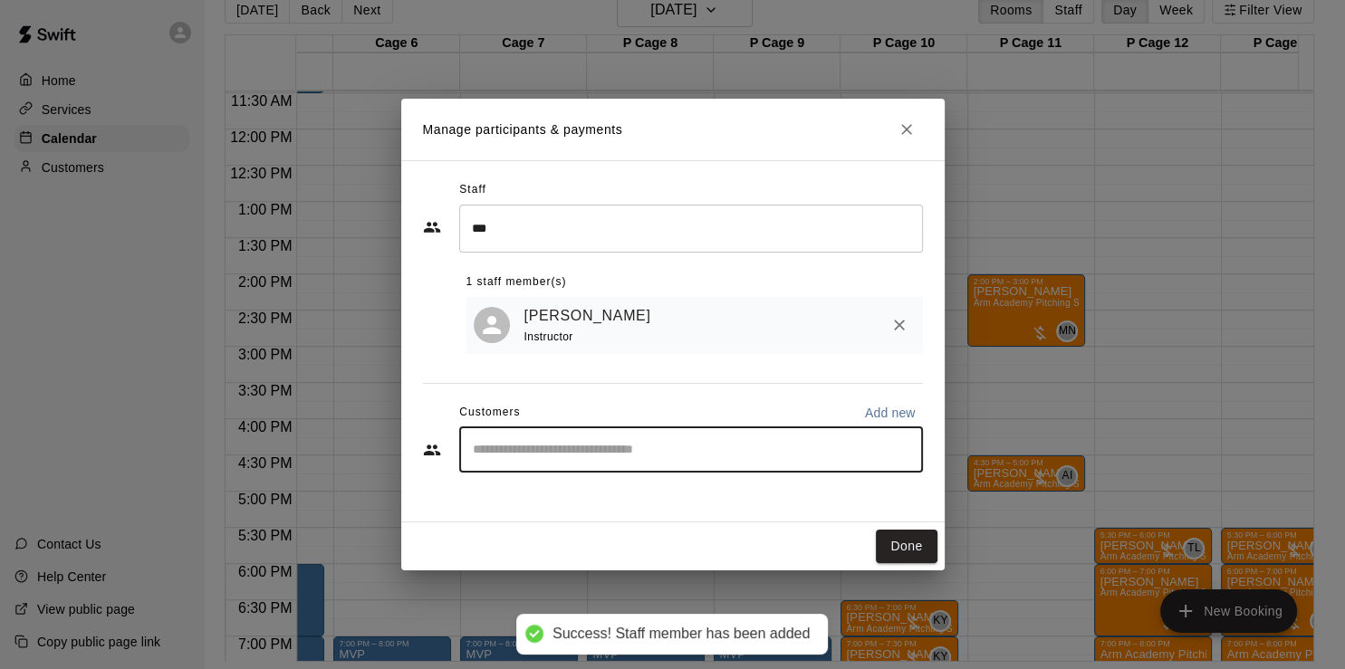
click at [526, 456] on input "Start typing to search customers..." at bounding box center [690, 450] width 447 height 18
type input "*****"
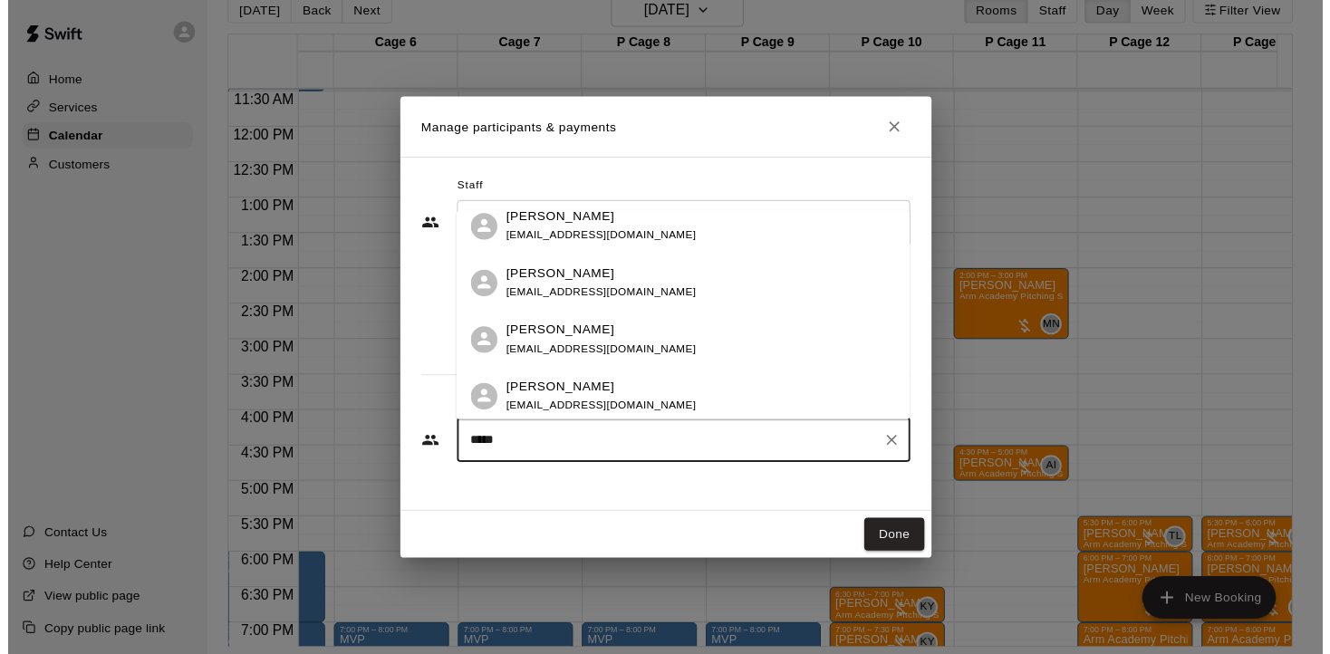
scroll to position [87, 0]
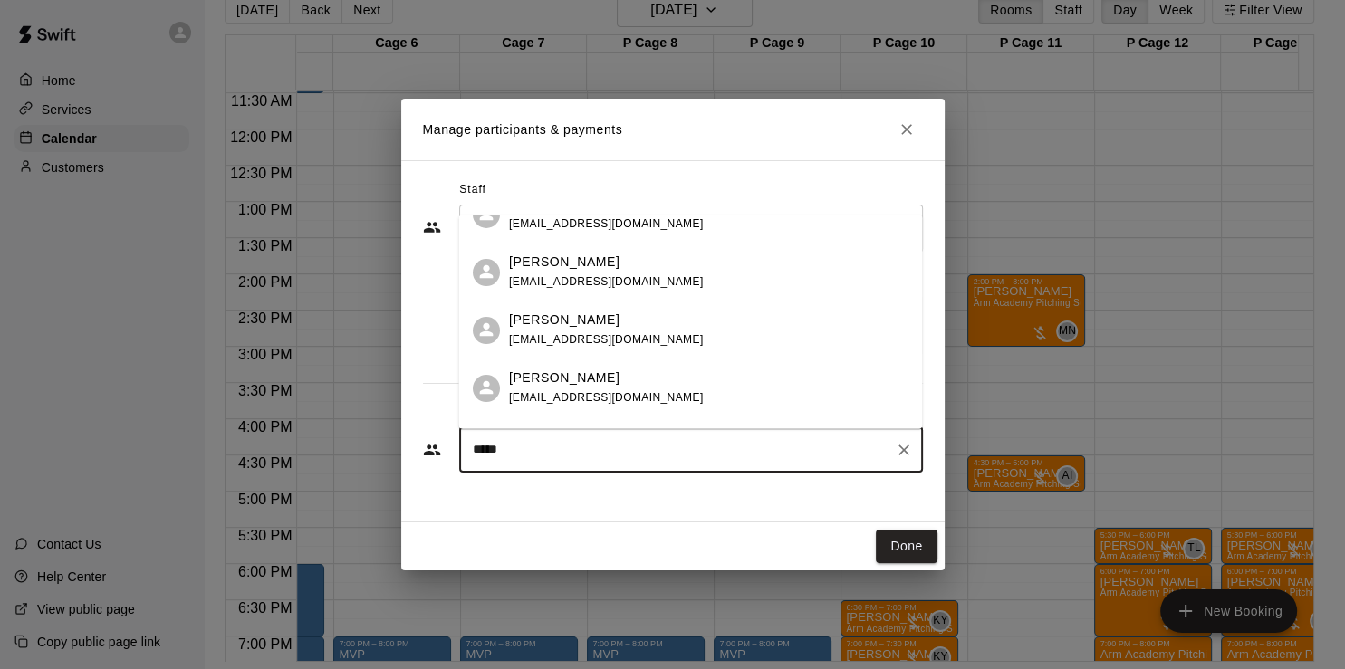
click at [621, 277] on div "[PERSON_NAME] [EMAIL_ADDRESS][DOMAIN_NAME]" at bounding box center [708, 272] width 399 height 39
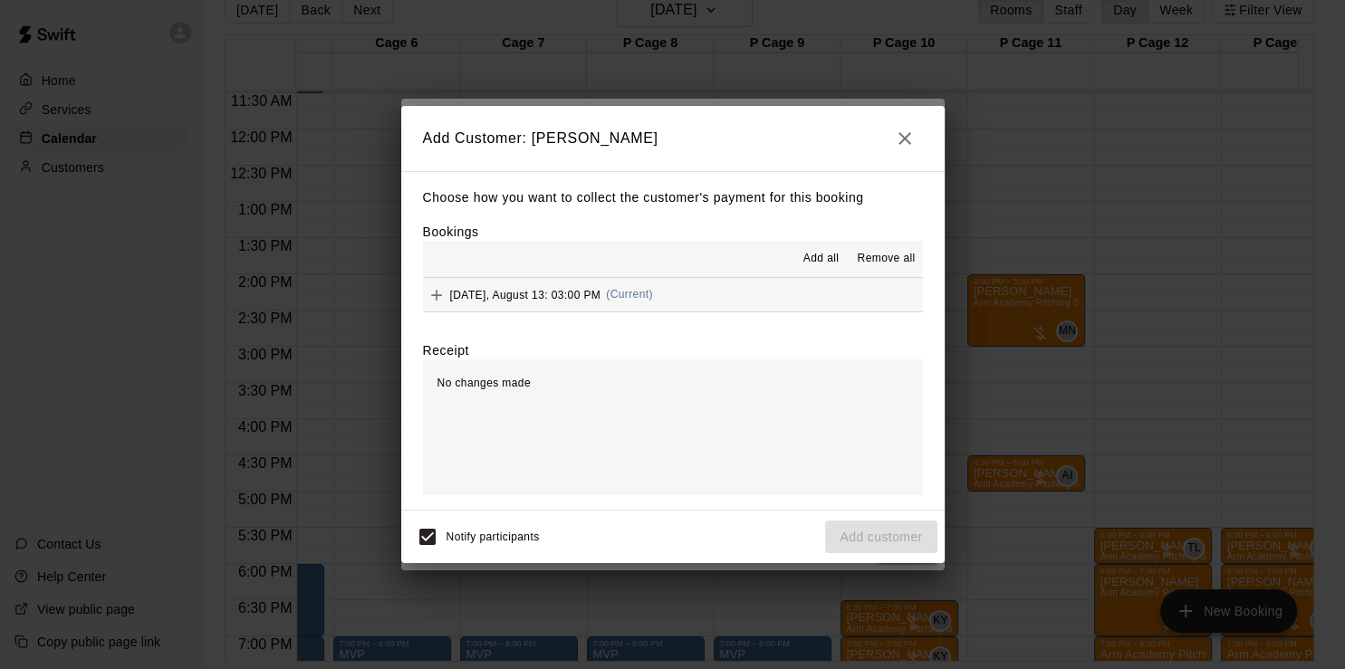
click at [748, 298] on button "[DATE], August 13: 03:00 PM (Current)" at bounding box center [673, 295] width 500 height 34
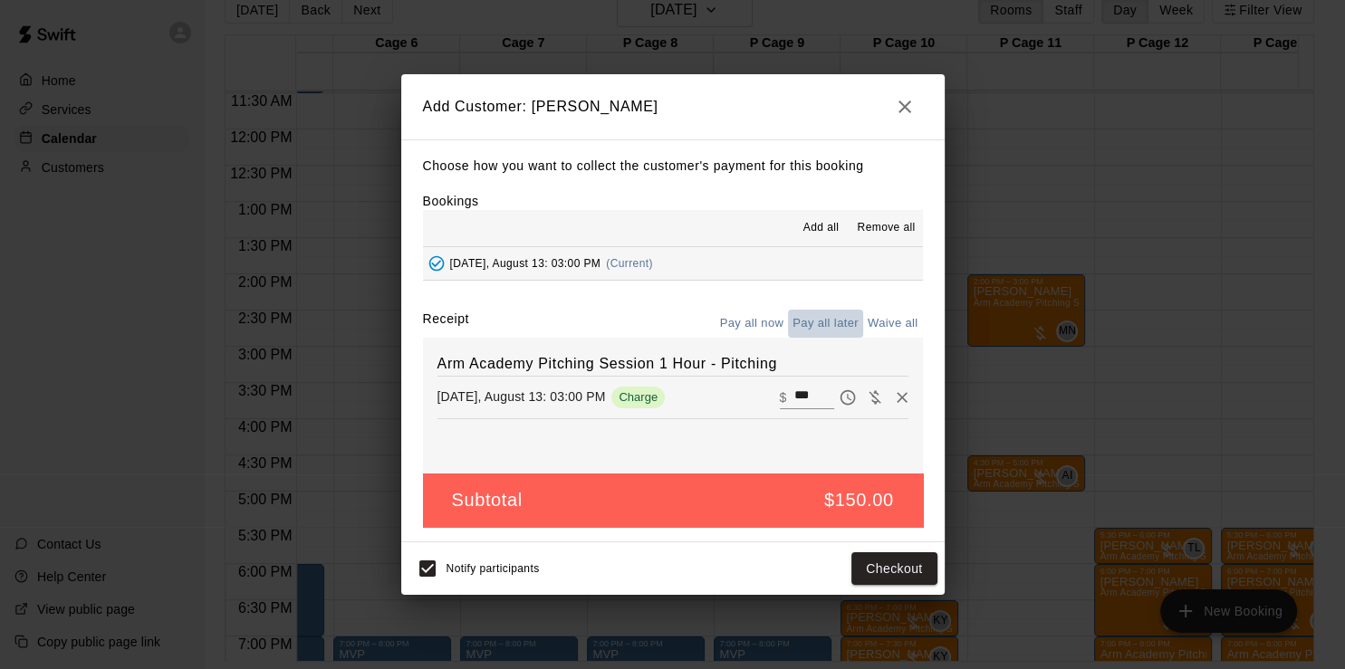
click at [832, 317] on button "Pay all later" at bounding box center [825, 324] width 75 height 28
click at [889, 561] on button "Add customer" at bounding box center [880, 570] width 111 height 34
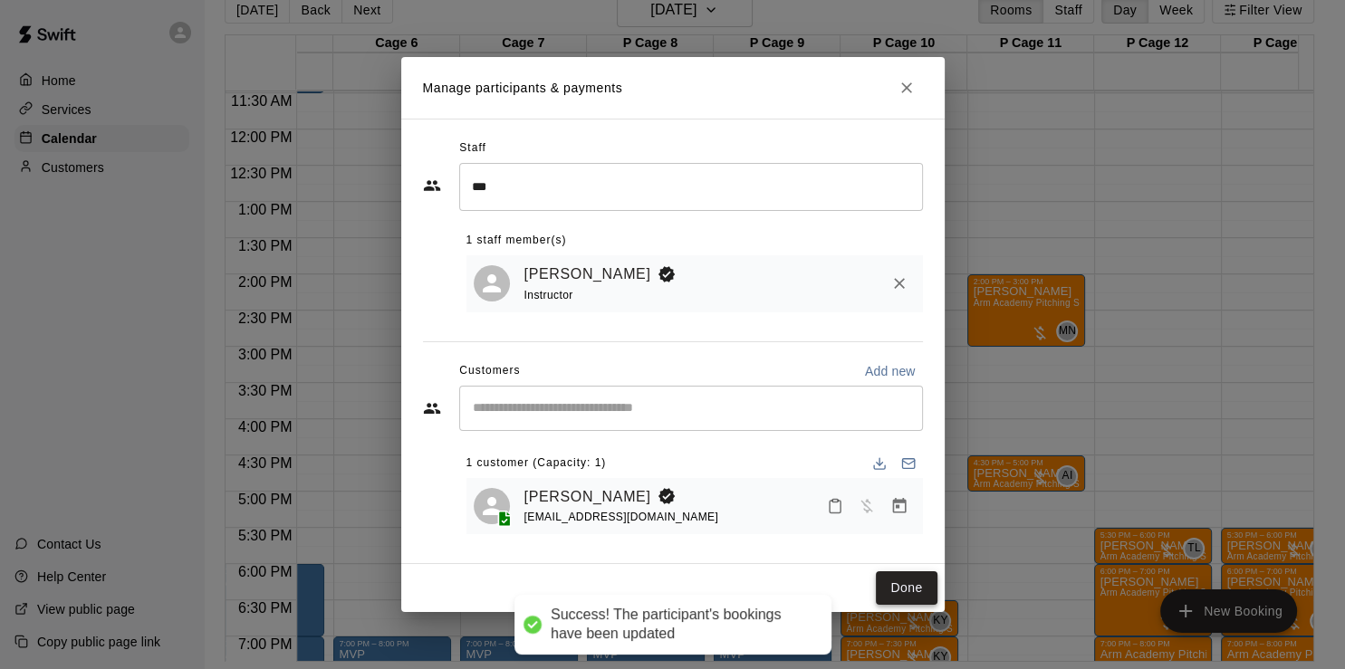
click at [899, 585] on button "Done" at bounding box center [906, 589] width 61 height 34
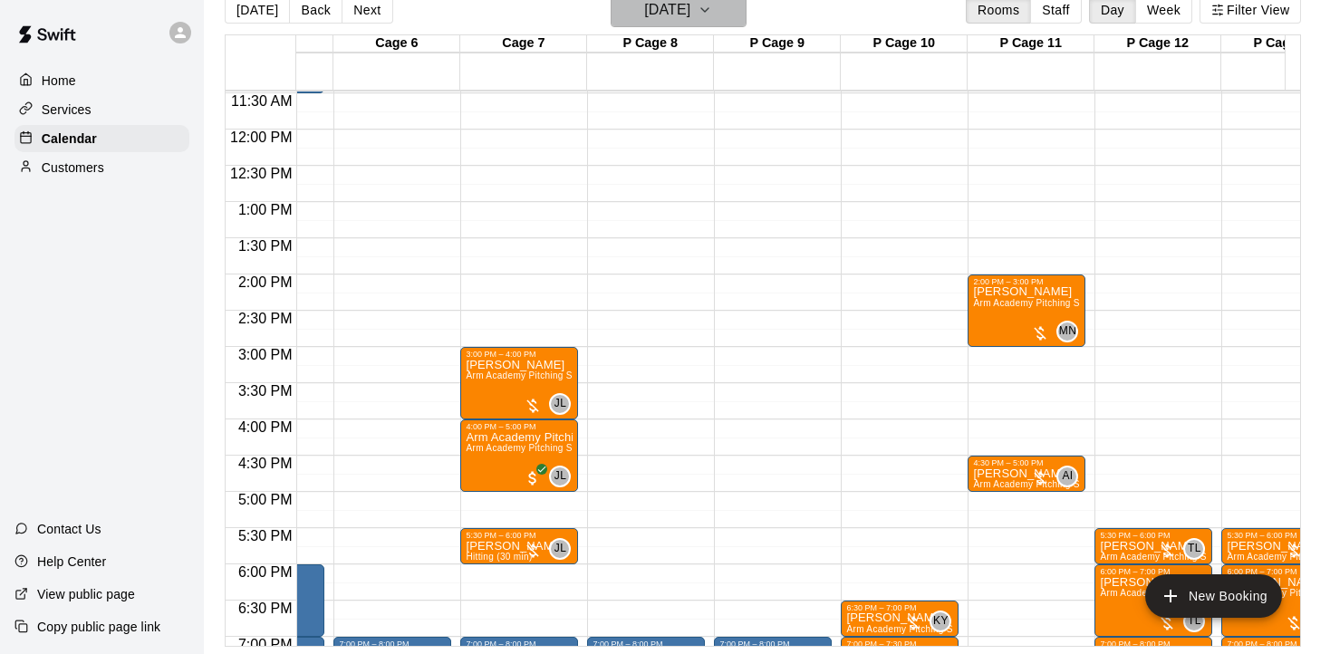
click at [659, 17] on h6 "[DATE]" at bounding box center [667, 9] width 46 height 25
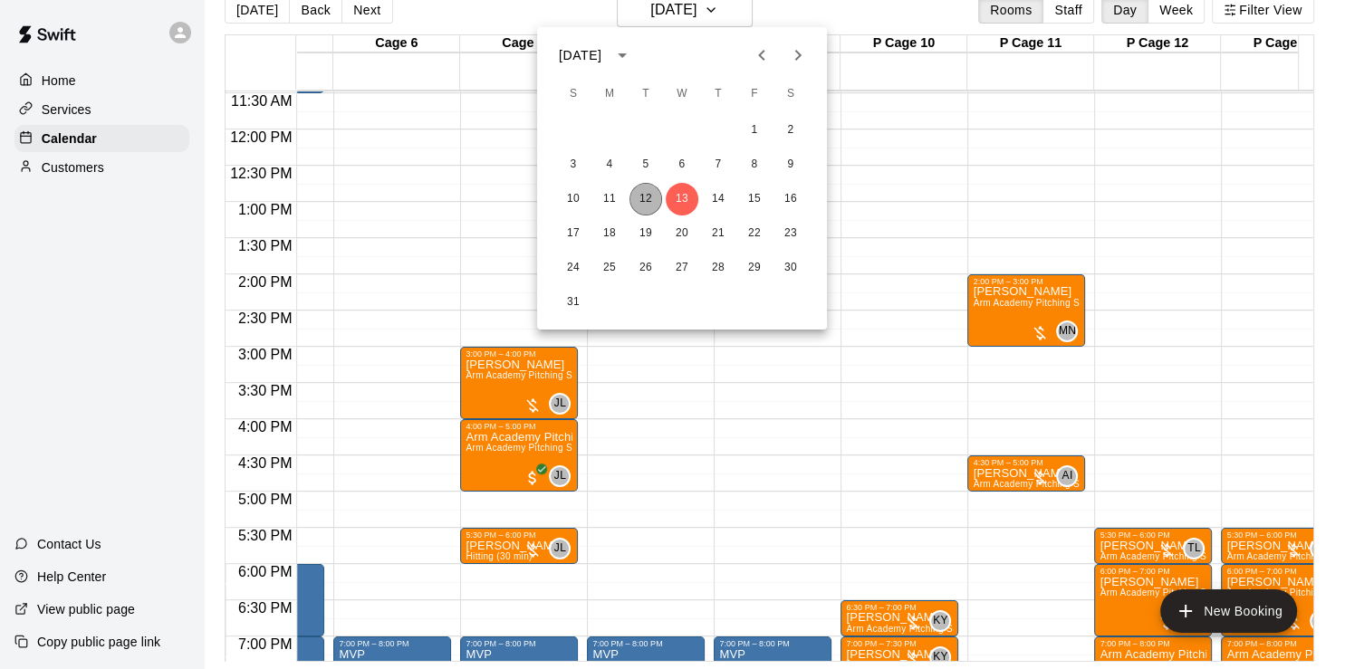
click at [650, 188] on button "12" at bounding box center [646, 199] width 33 height 33
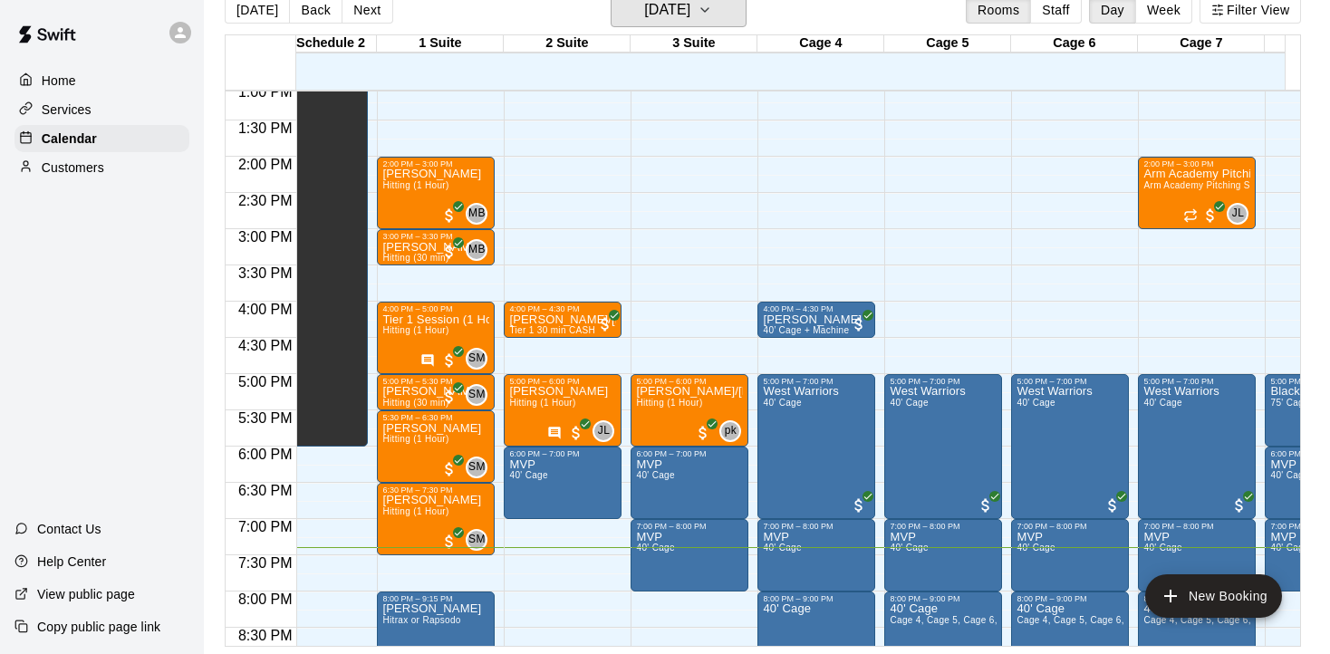
scroll to position [0, 169]
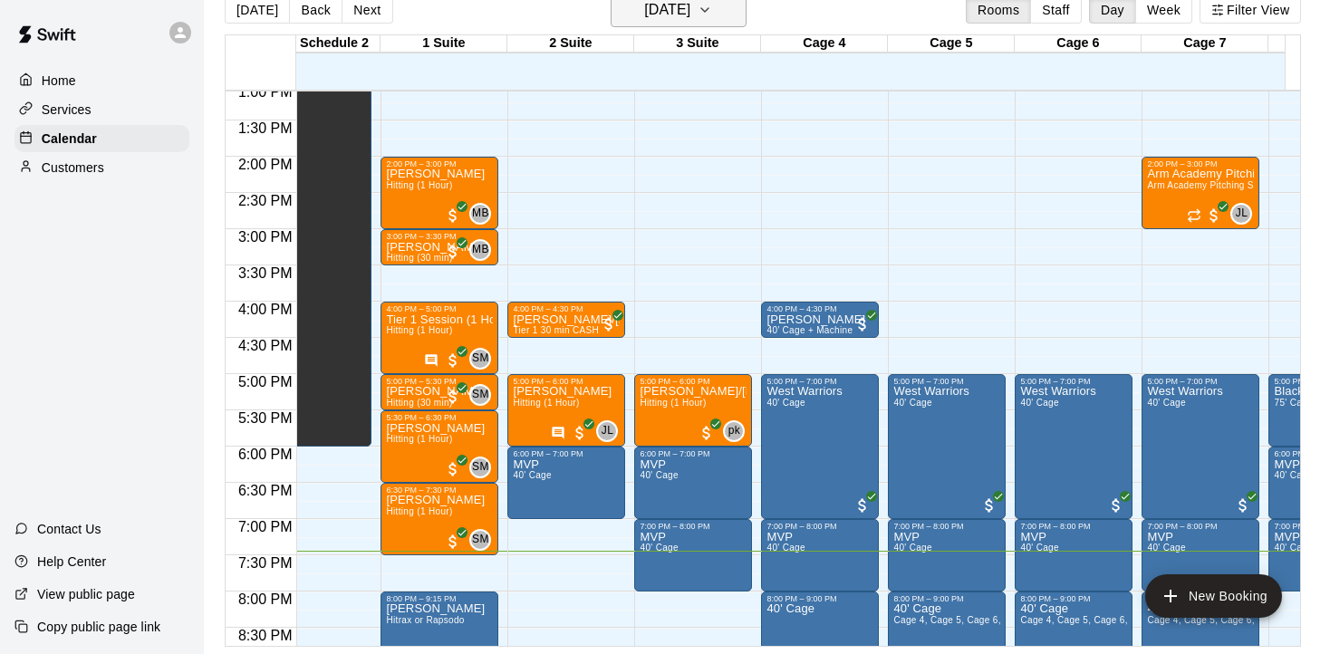
click at [659, 14] on h6 "[DATE]" at bounding box center [667, 9] width 46 height 25
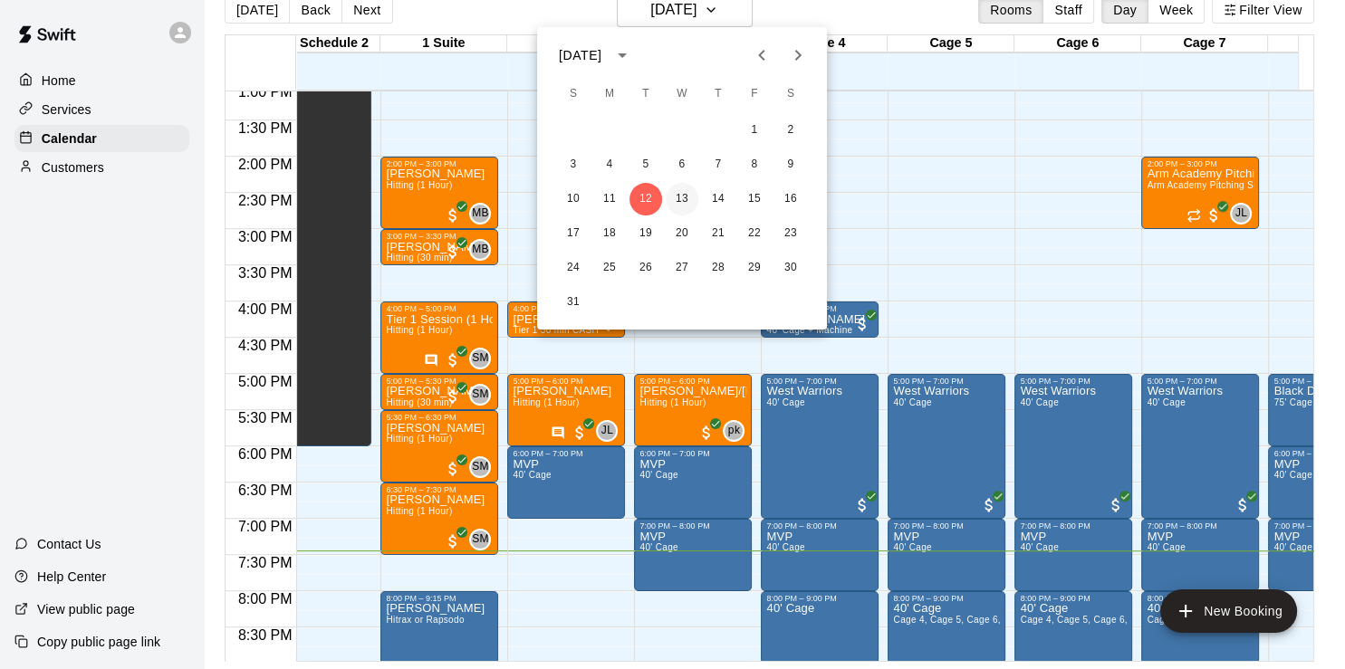
click at [681, 196] on button "13" at bounding box center [682, 199] width 33 height 33
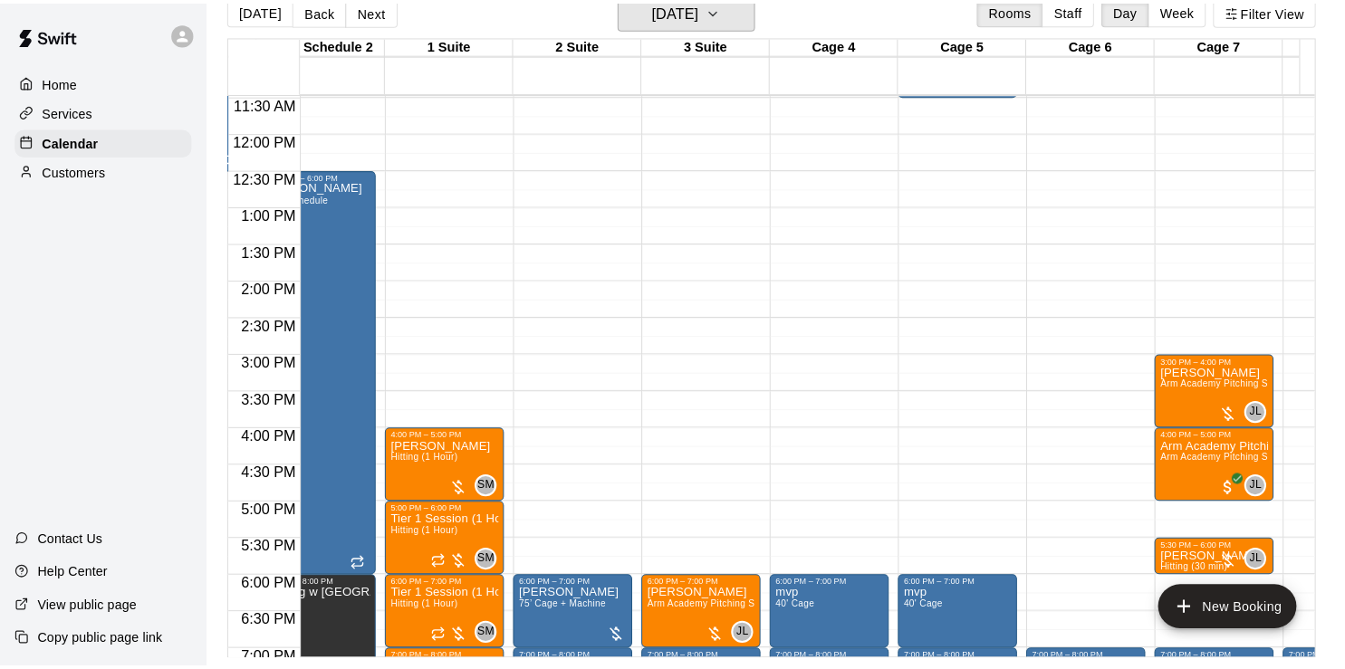
scroll to position [0, 0]
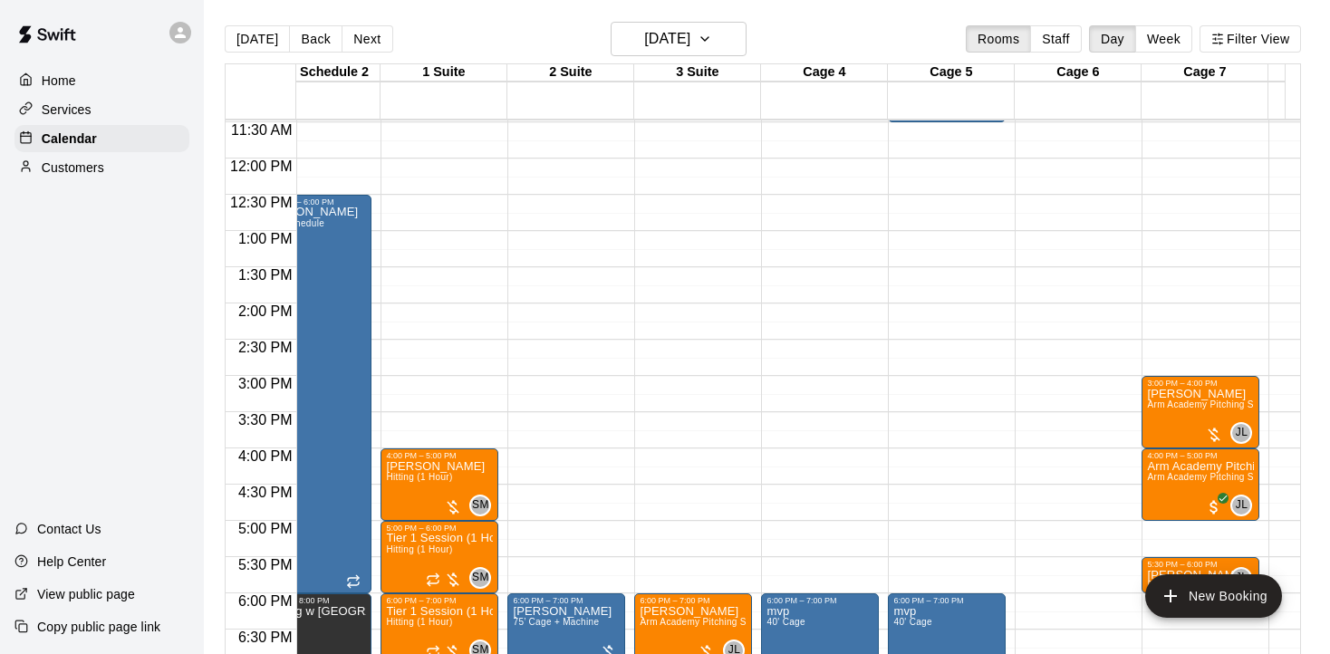
click at [188, 34] on icon at bounding box center [180, 32] width 16 height 16
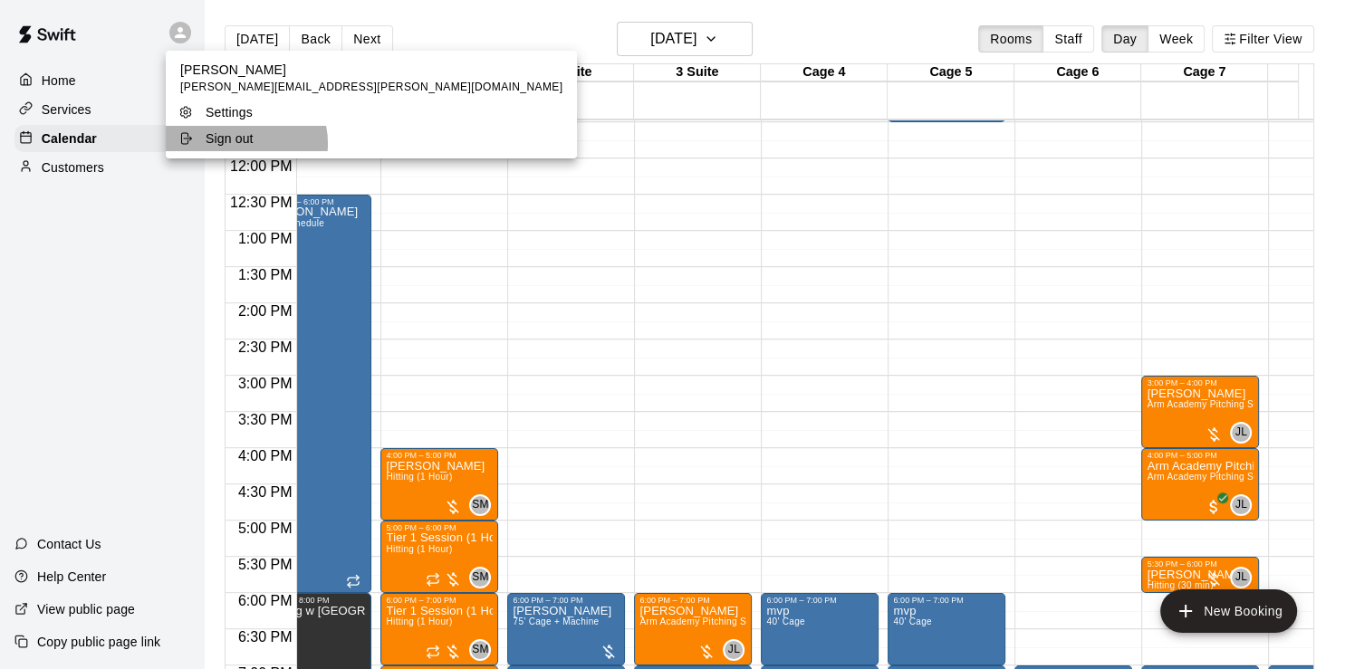
click at [245, 144] on p "Sign out" at bounding box center [230, 139] width 48 height 18
